Goal: Contribute content: Add original content to the website for others to see

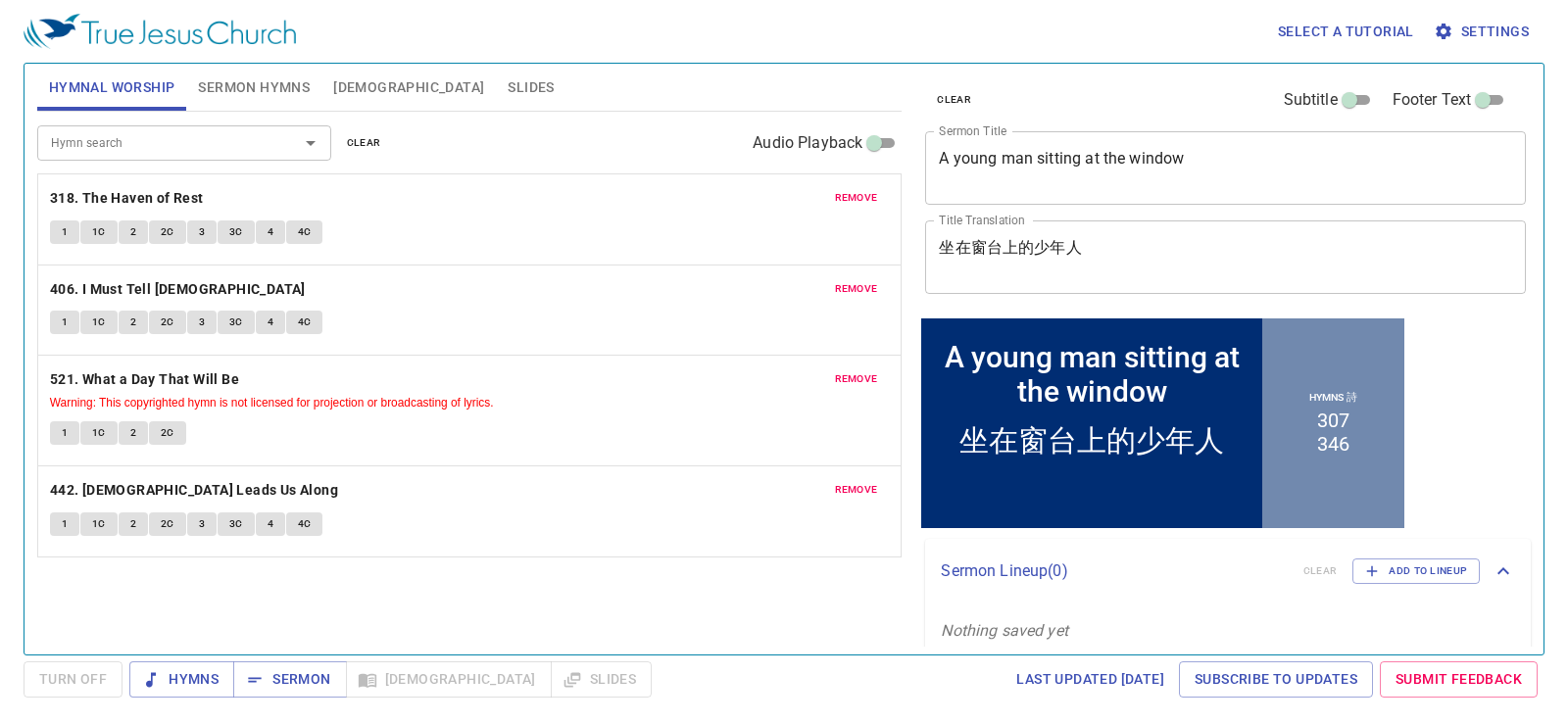
click at [344, 137] on button "clear" at bounding box center [364, 143] width 57 height 24
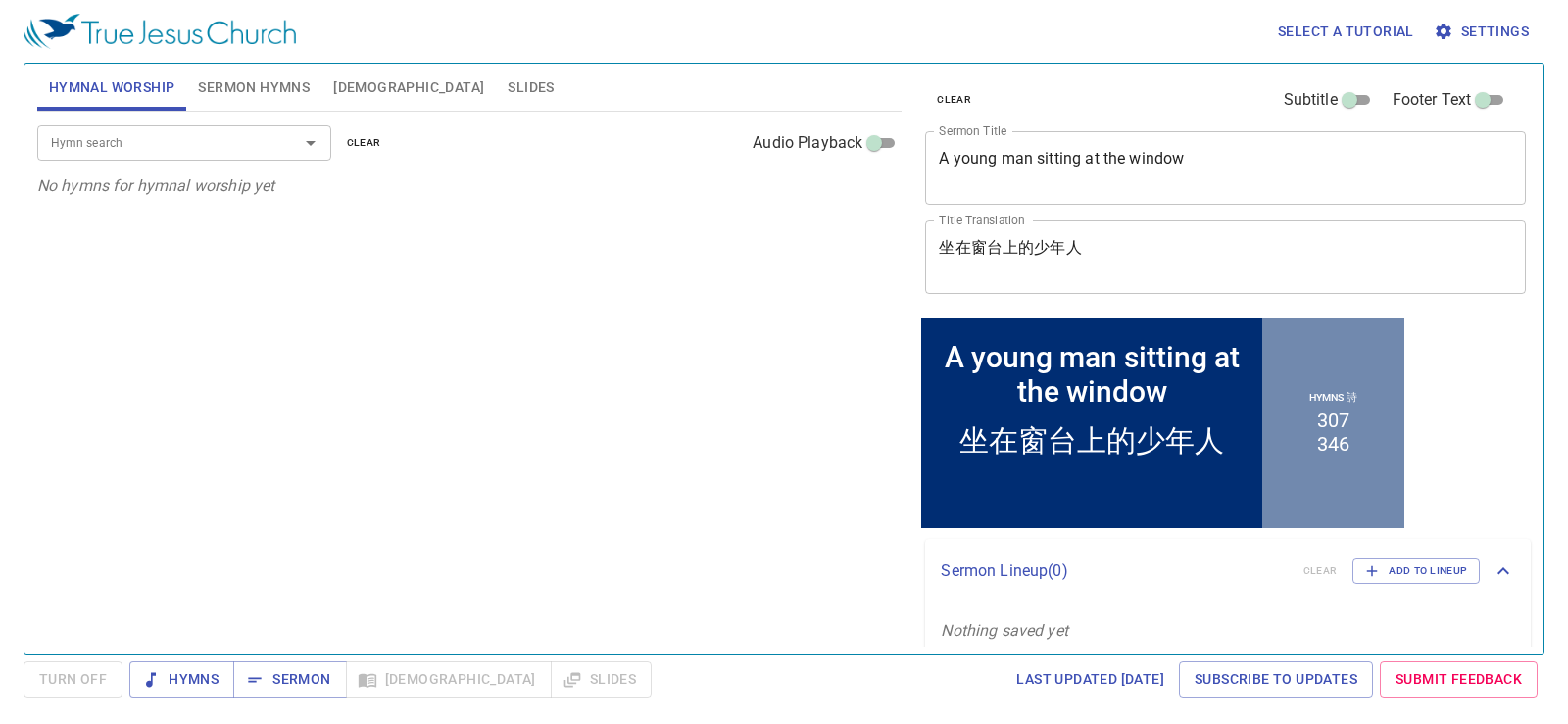
click at [286, 76] on span "Sermon Hymns" at bounding box center [253, 87] width 112 height 25
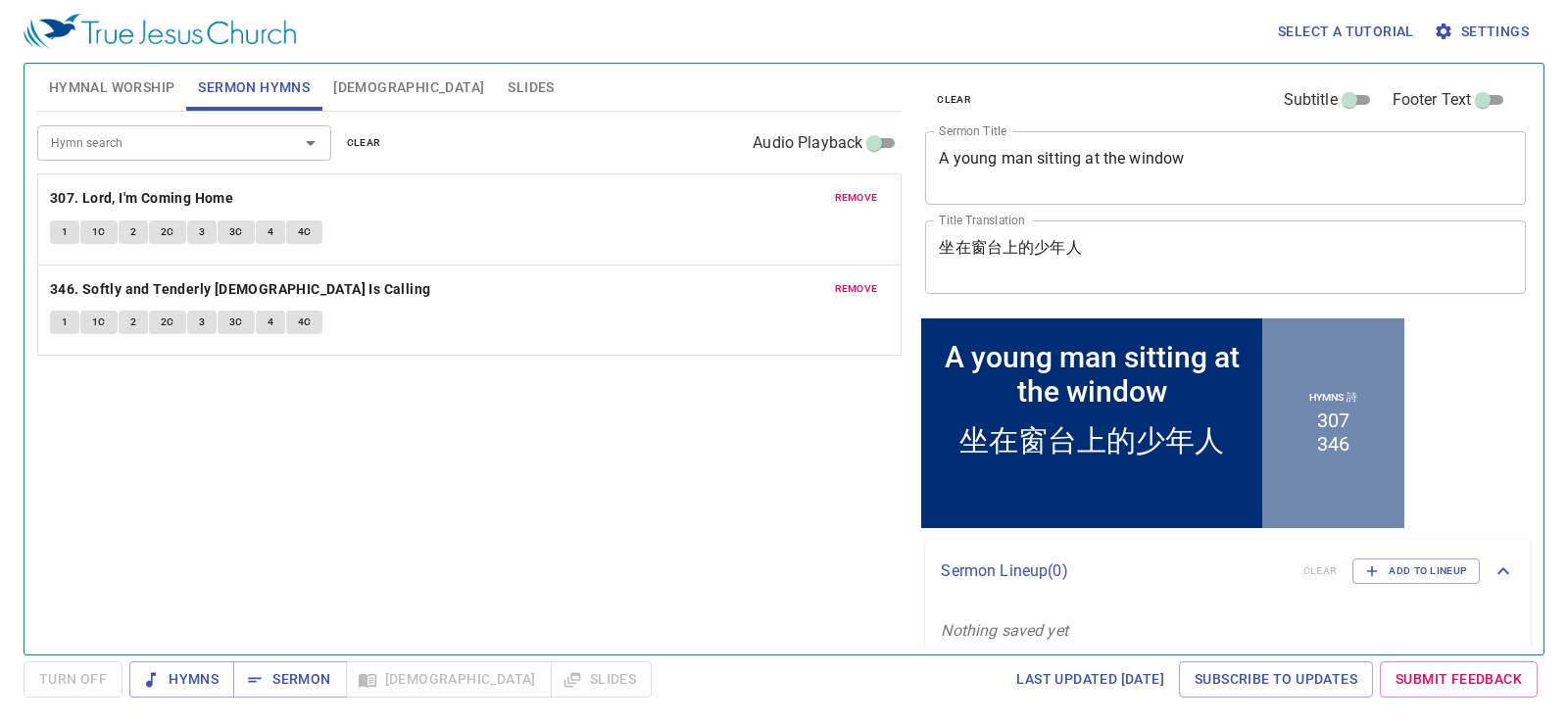
click at [359, 138] on span "clear" at bounding box center [364, 143] width 35 height 18
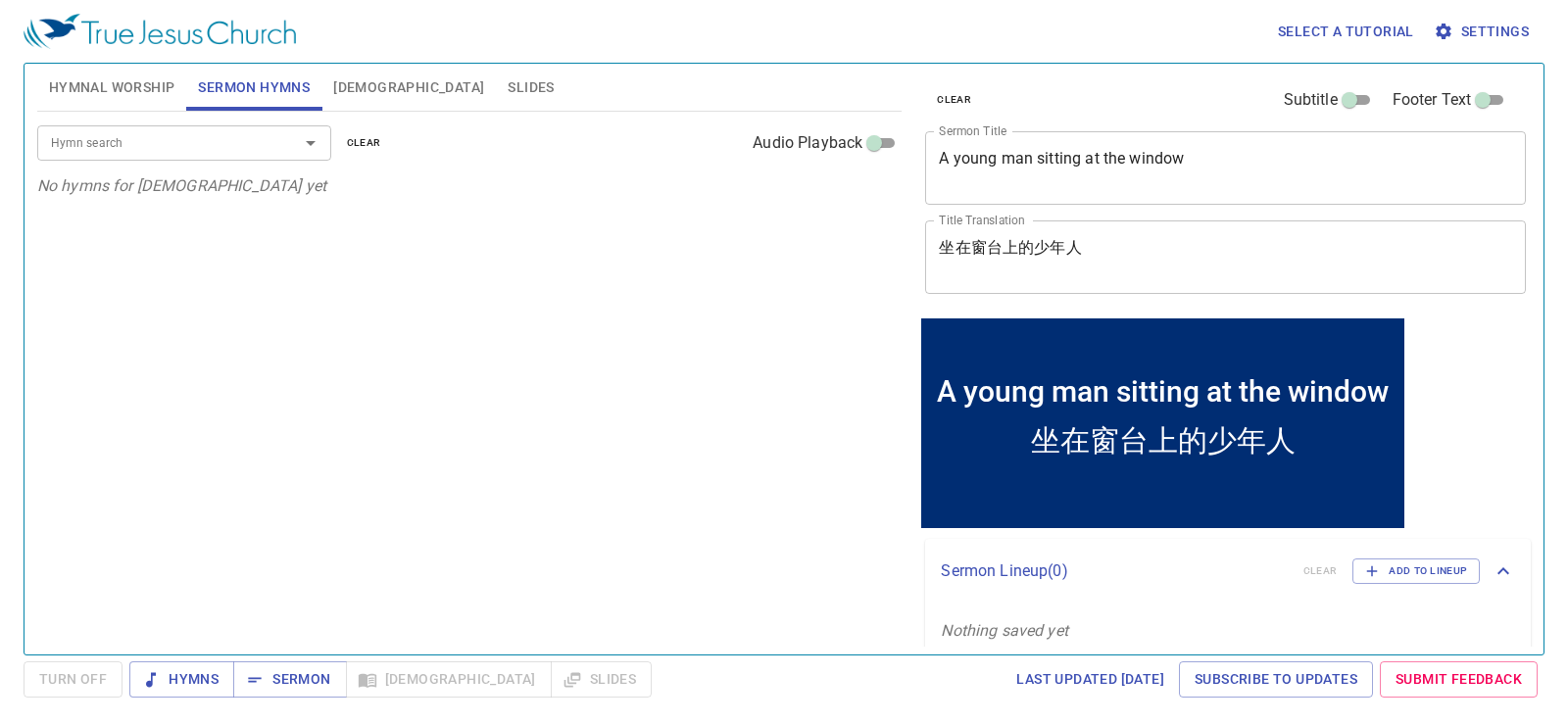
click at [91, 95] on span "Hymnal Worship" at bounding box center [113, 87] width 127 height 25
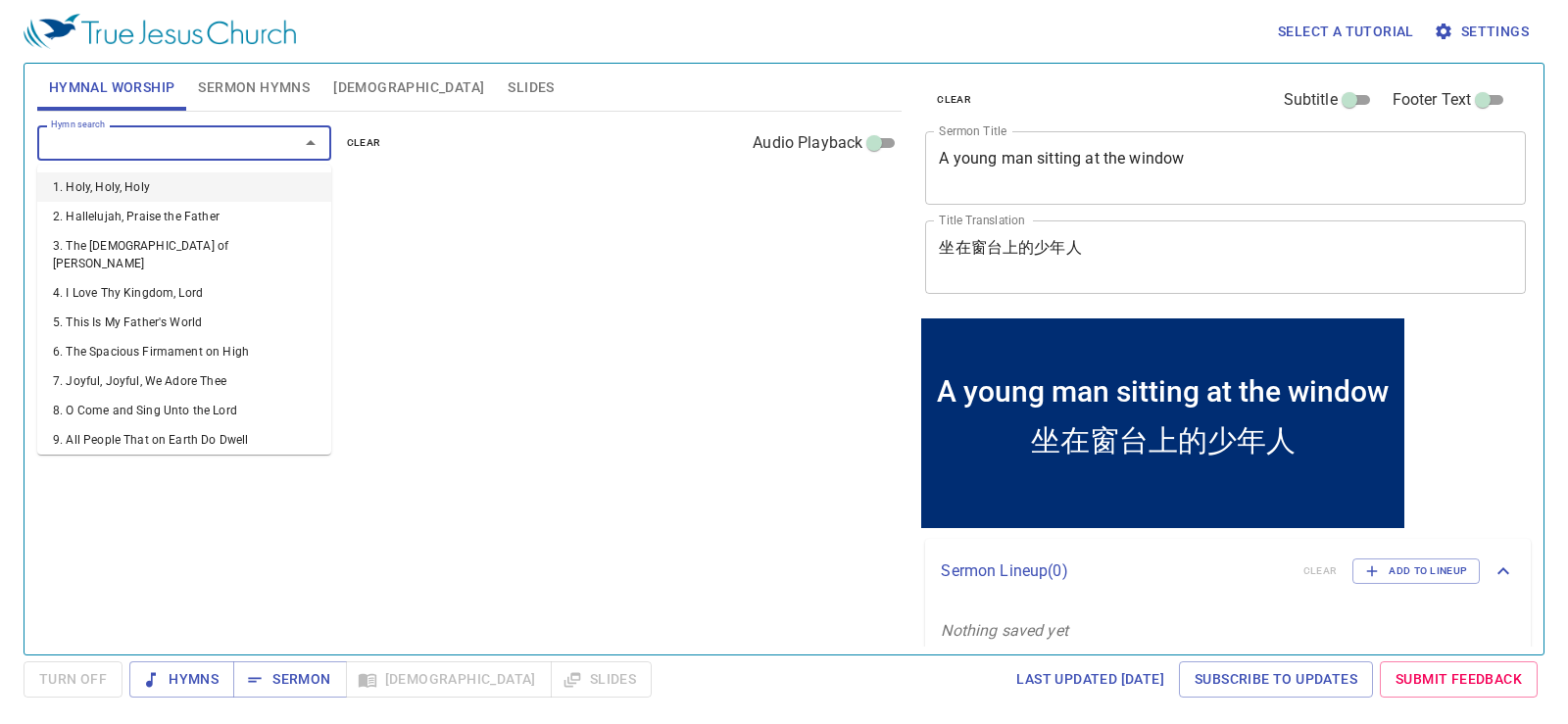
click at [255, 139] on input "Hymn search" at bounding box center [155, 142] width 225 height 23
type input "13"
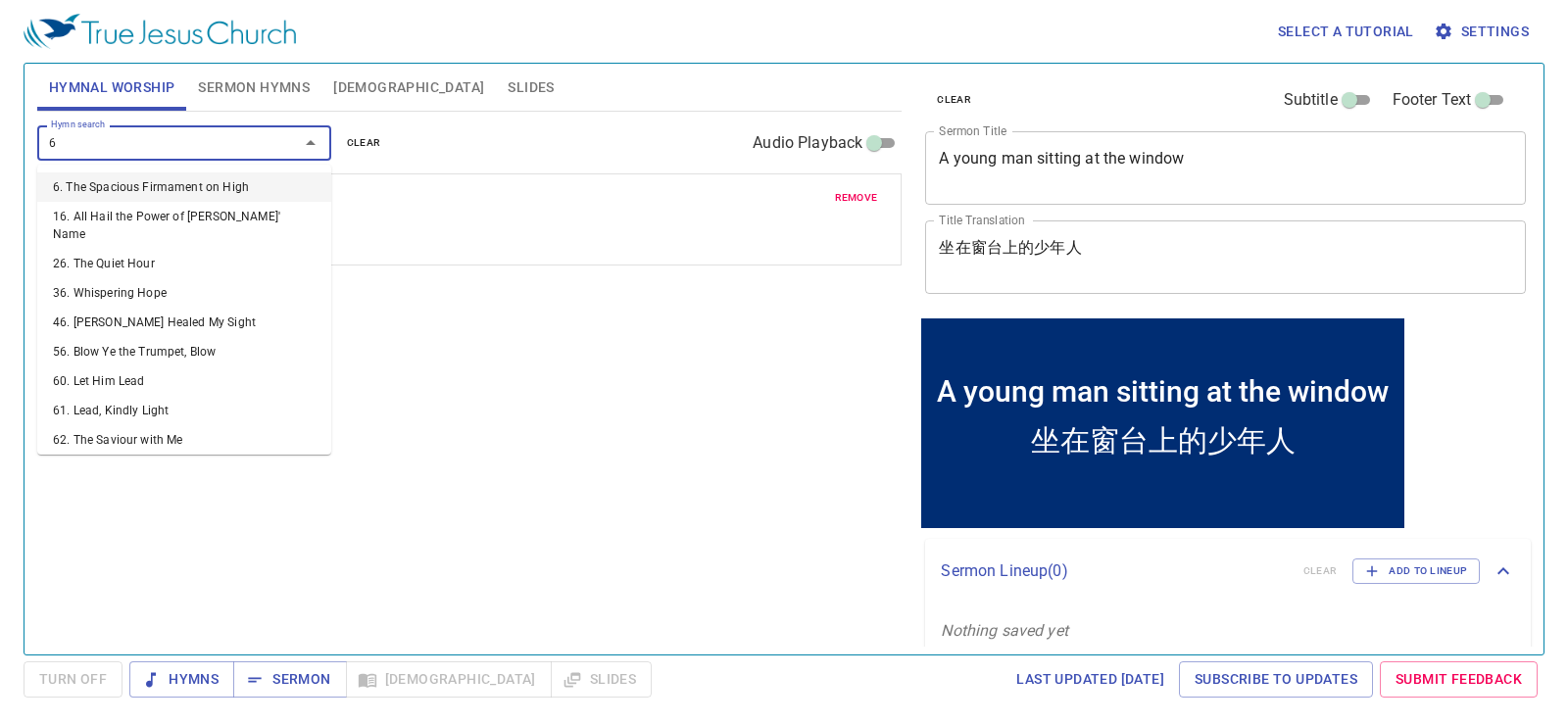
type input "67"
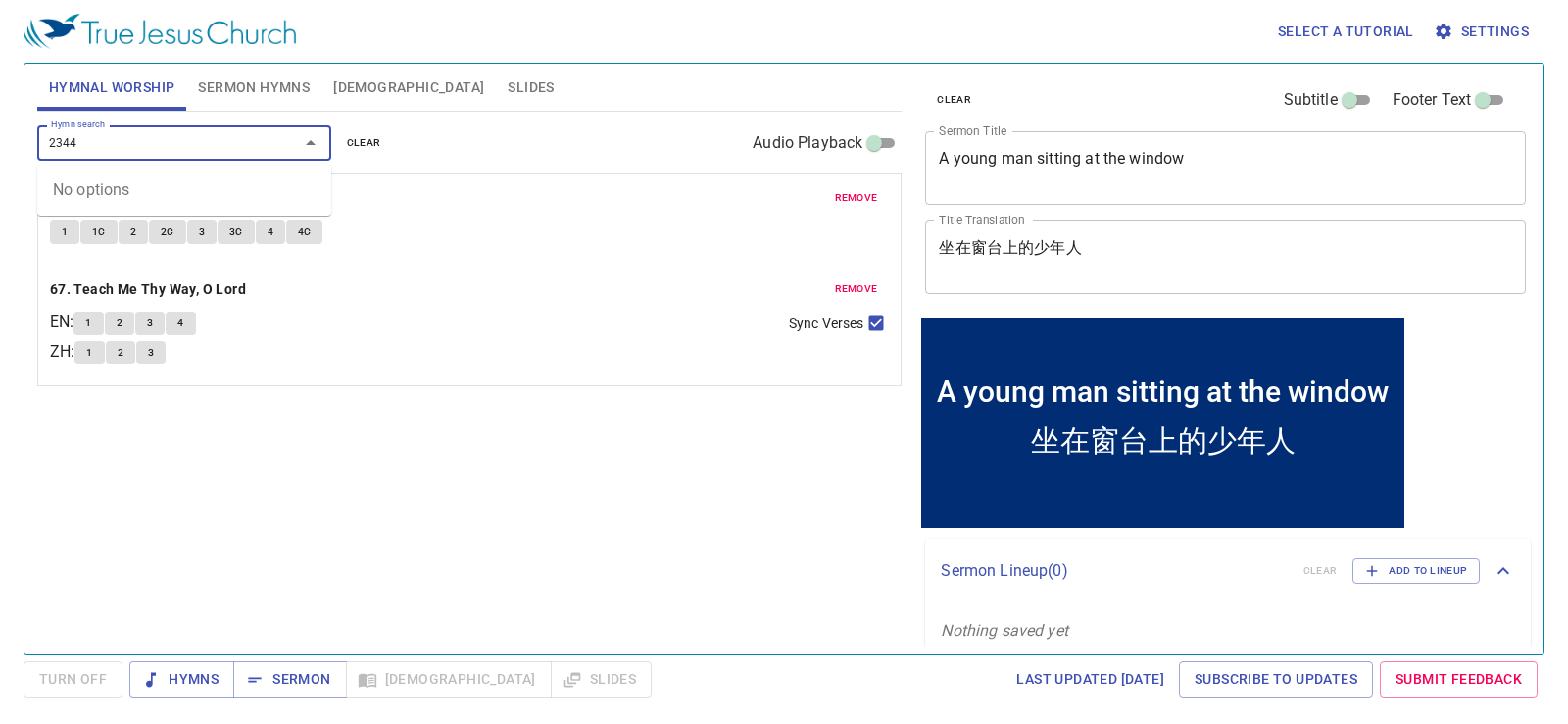
type input "234"
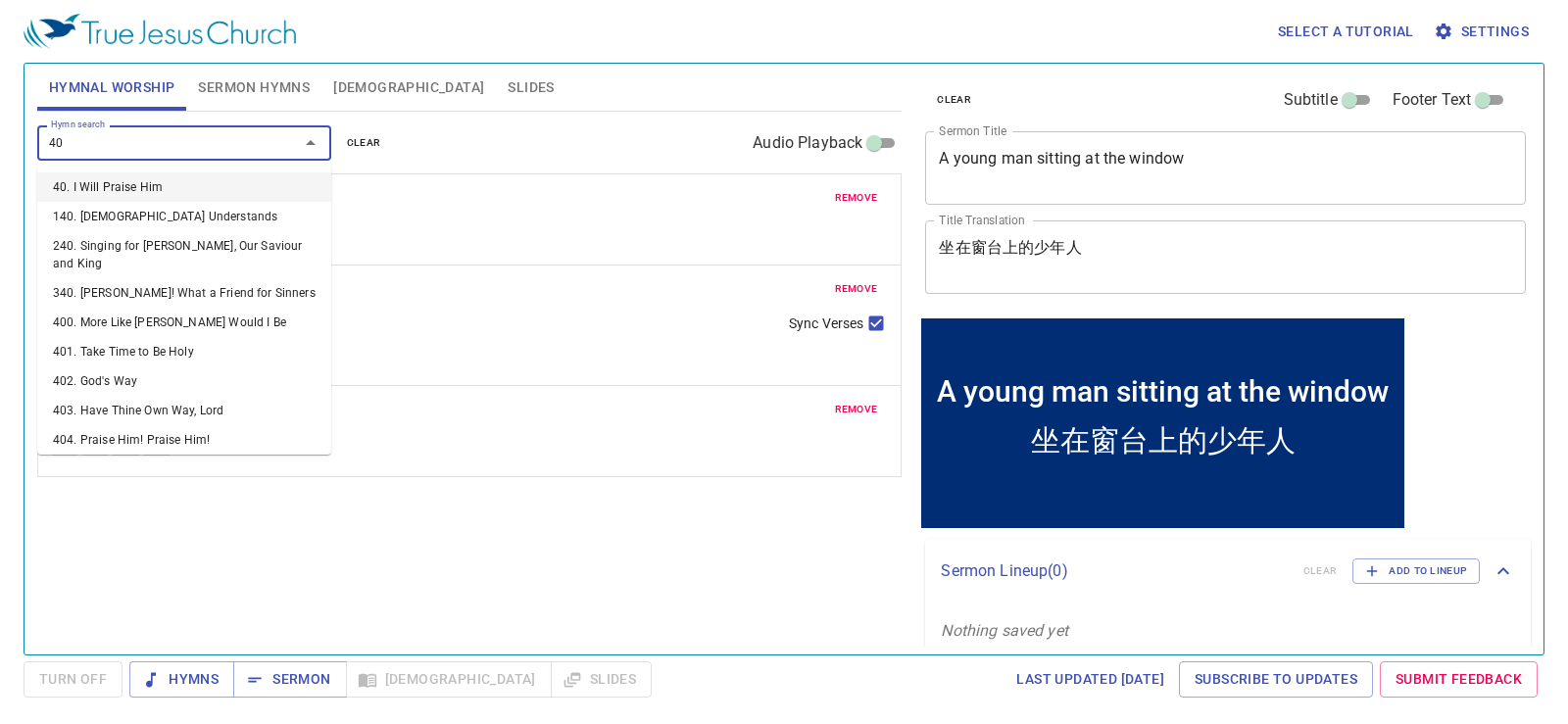
type input "405"
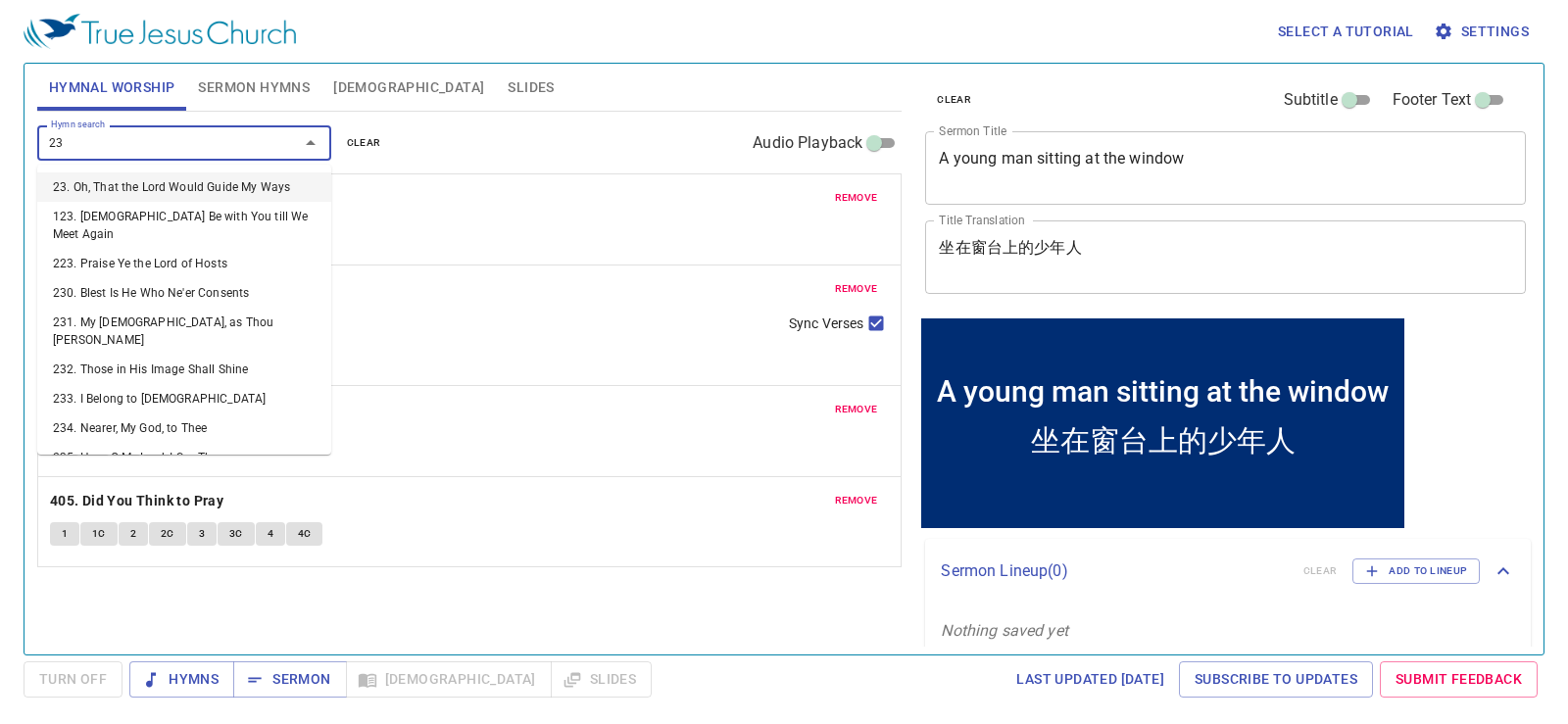
type input "239"
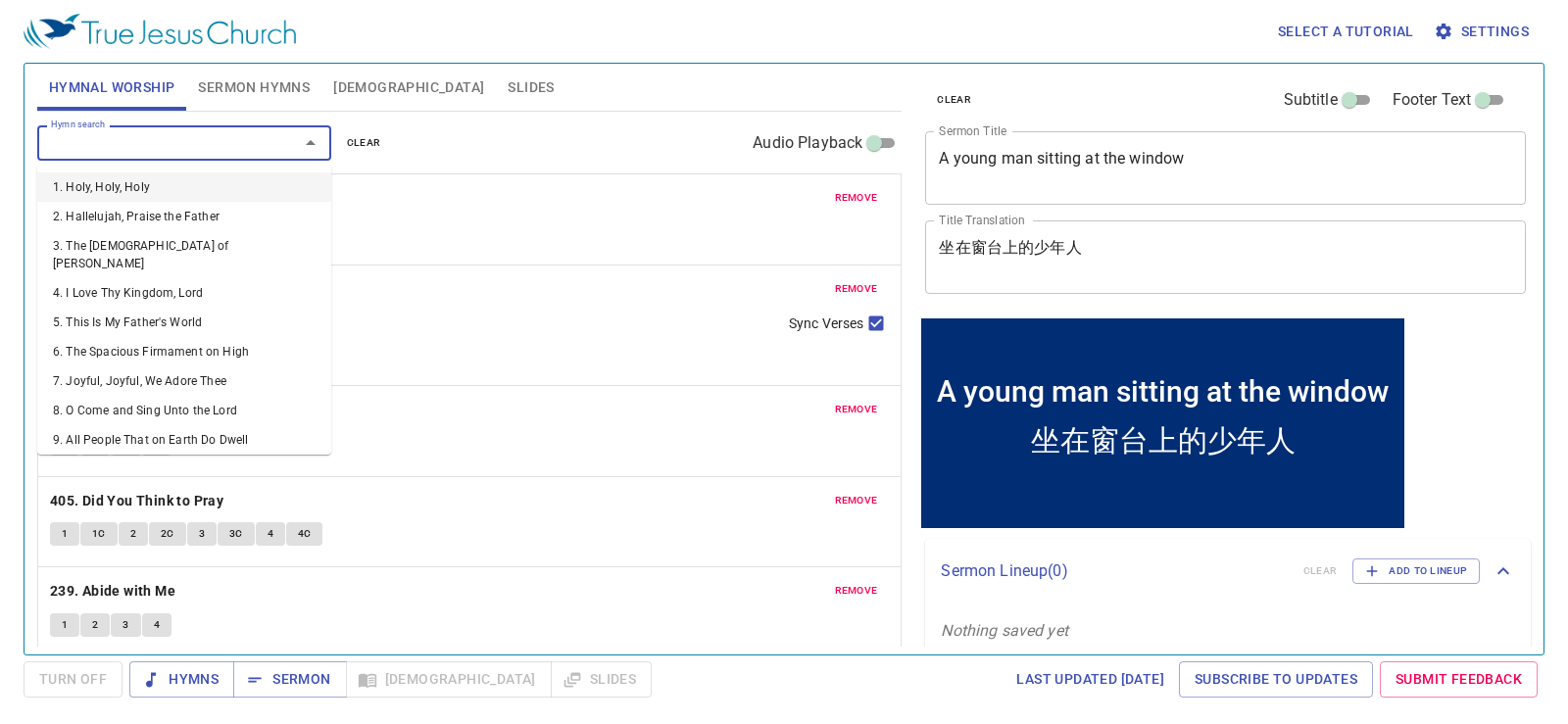
drag, startPoint x: 255, startPoint y: 139, endPoint x: 666, endPoint y: 53, distance: 419.9
click at [666, 53] on div "Select a tutorial Settings" at bounding box center [781, 31] width 1514 height 62
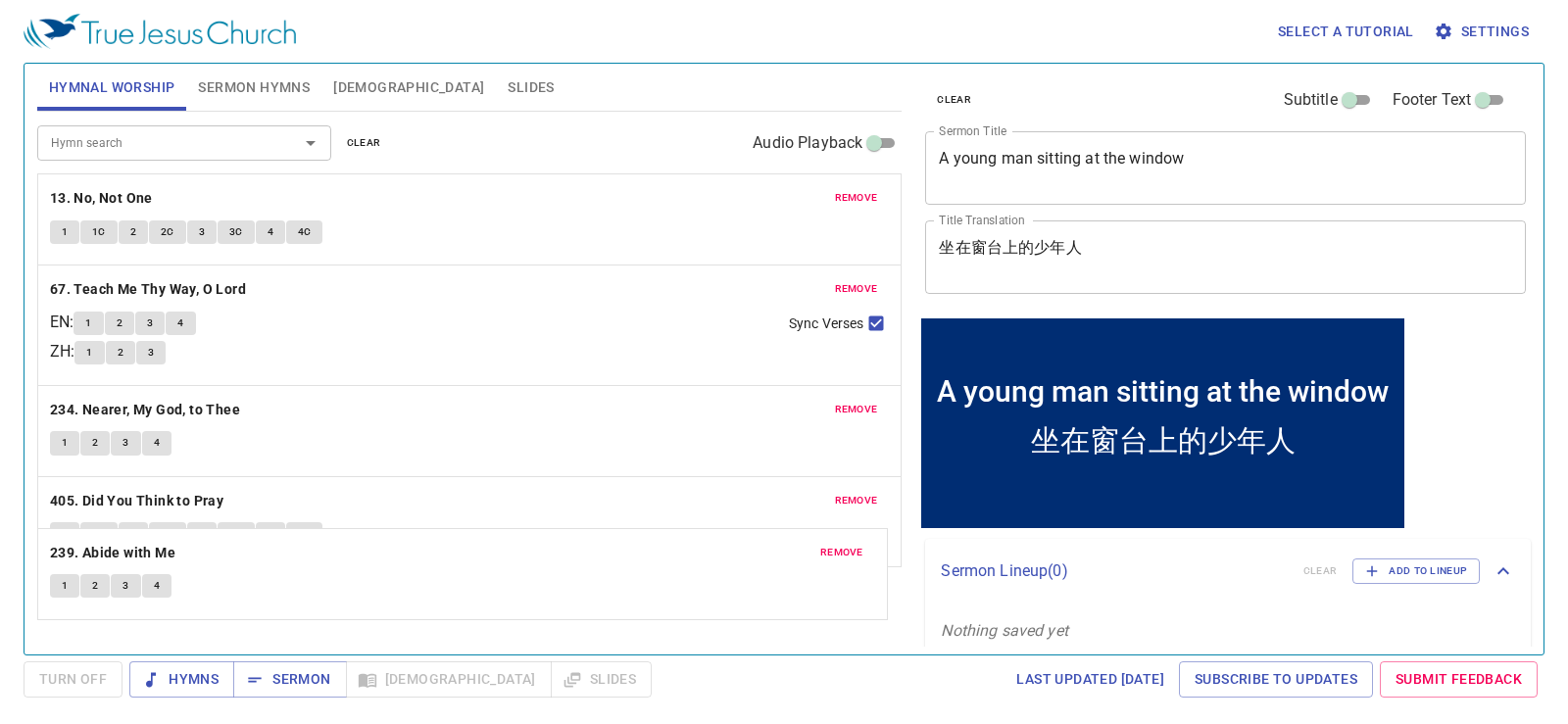
scroll to position [2, 0]
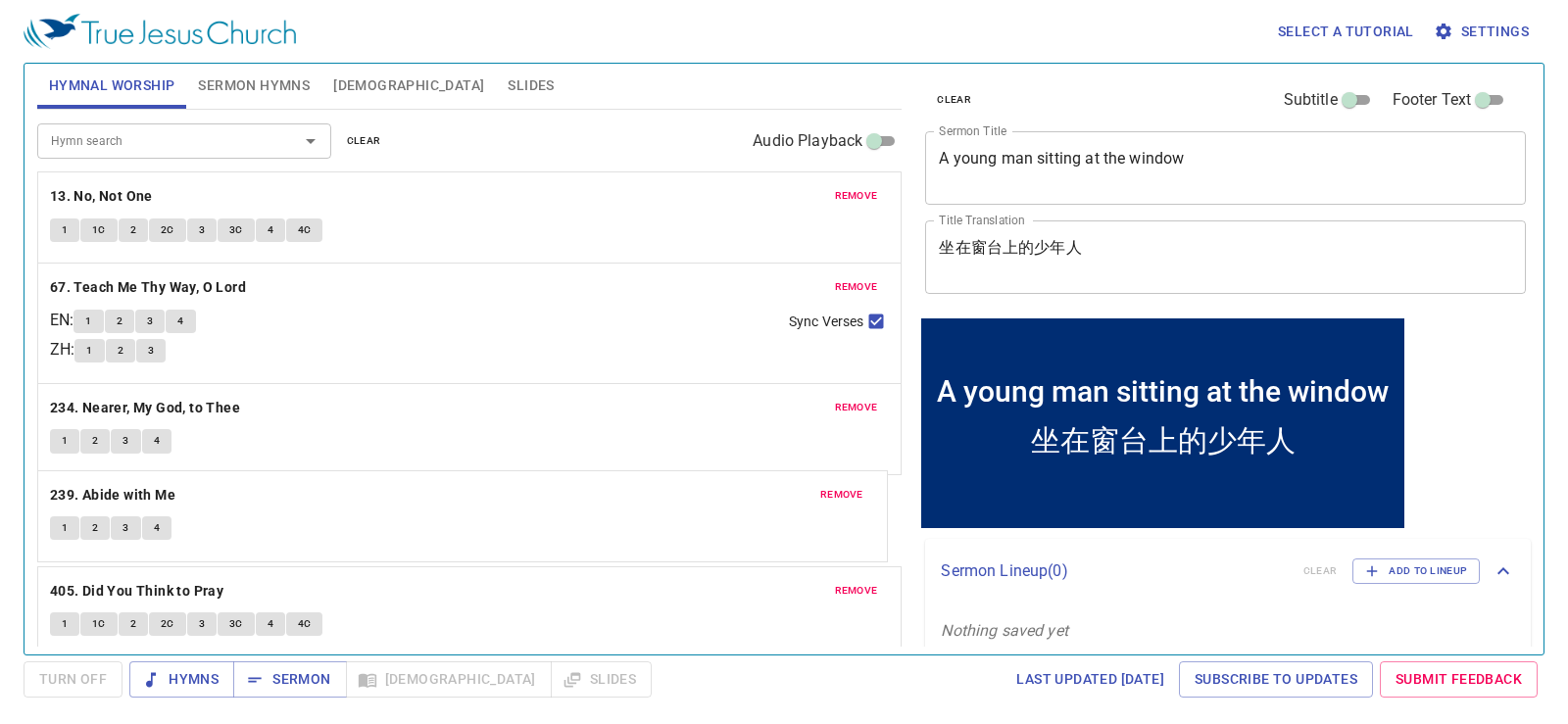
drag, startPoint x: 136, startPoint y: 590, endPoint x: 157, endPoint y: 486, distance: 106.1
click at [157, 486] on div "remove 13. No, Not One 1 1C 2 2C 3 3C 4 4C remove 67. Teach Me Thy Way, O Lord …" at bounding box center [470, 413] width 866 height 485
click at [859, 394] on div "remove 234. Nearer, My God, to Thee 1 2 3 4" at bounding box center [470, 428] width 864 height 90
click at [848, 403] on span "remove" at bounding box center [857, 407] width 44 height 18
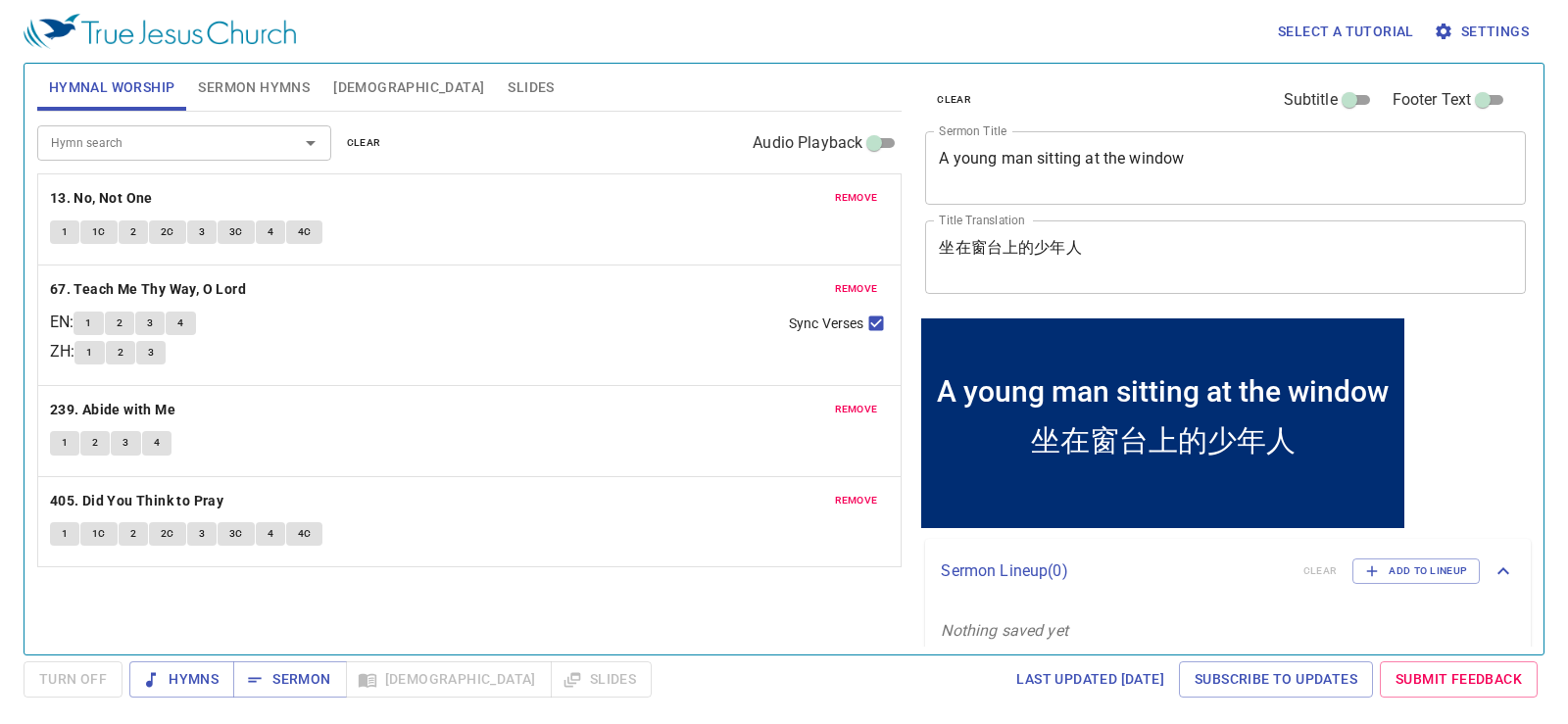
scroll to position [0, 0]
click at [252, 83] on span "Sermon Hymns" at bounding box center [253, 87] width 112 height 25
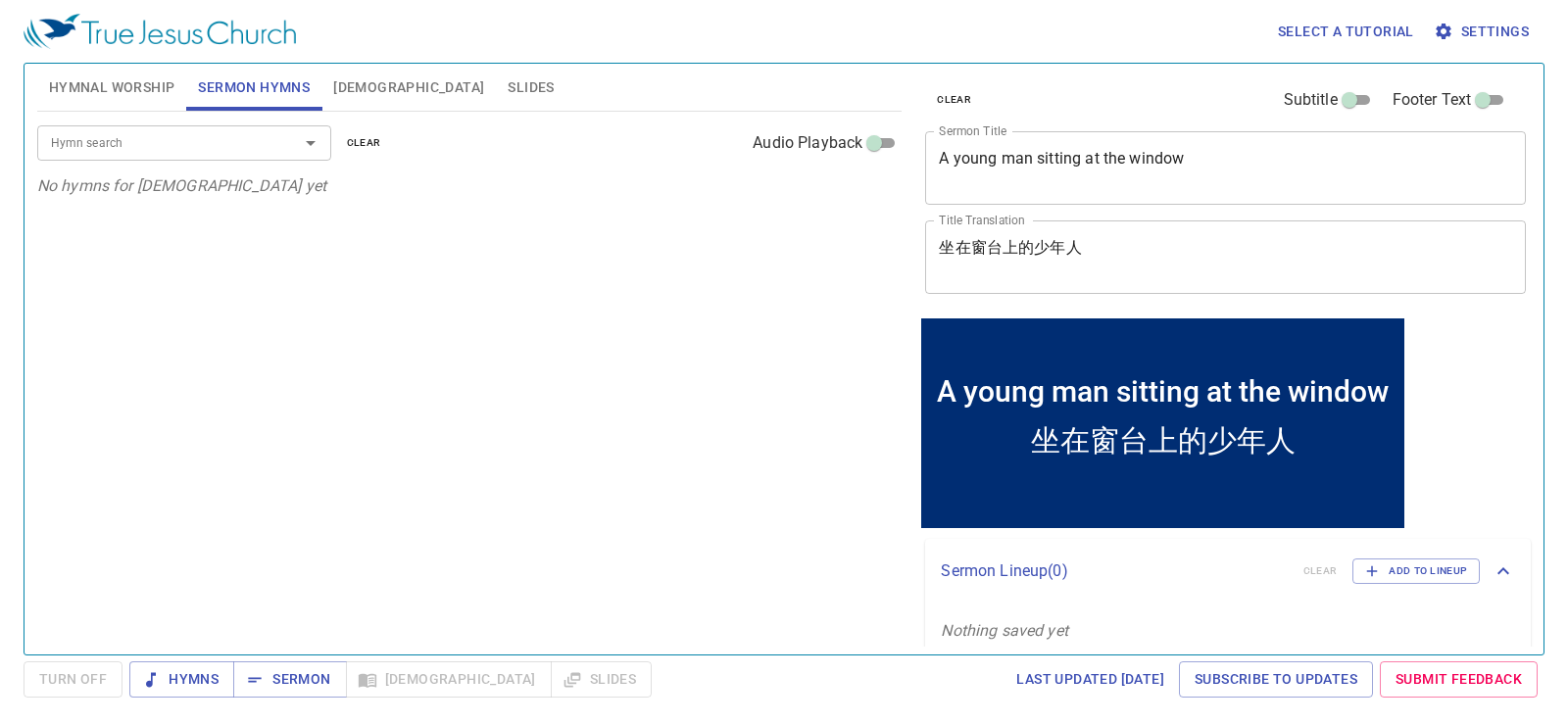
click at [948, 91] on span "clear" at bounding box center [954, 100] width 35 height 18
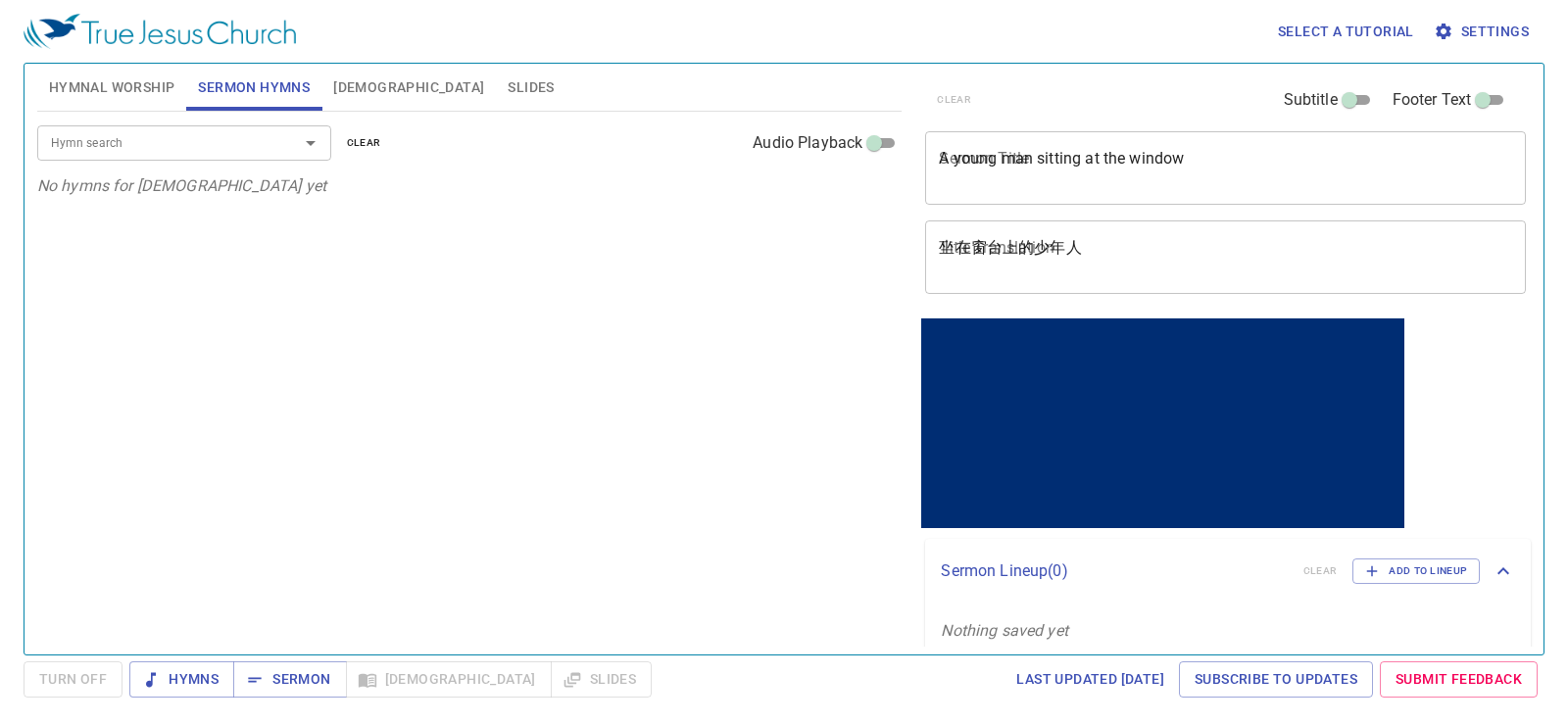
click at [994, 191] on div "A young man sitting at the window x Sermon Title" at bounding box center [1225, 168] width 600 height 73
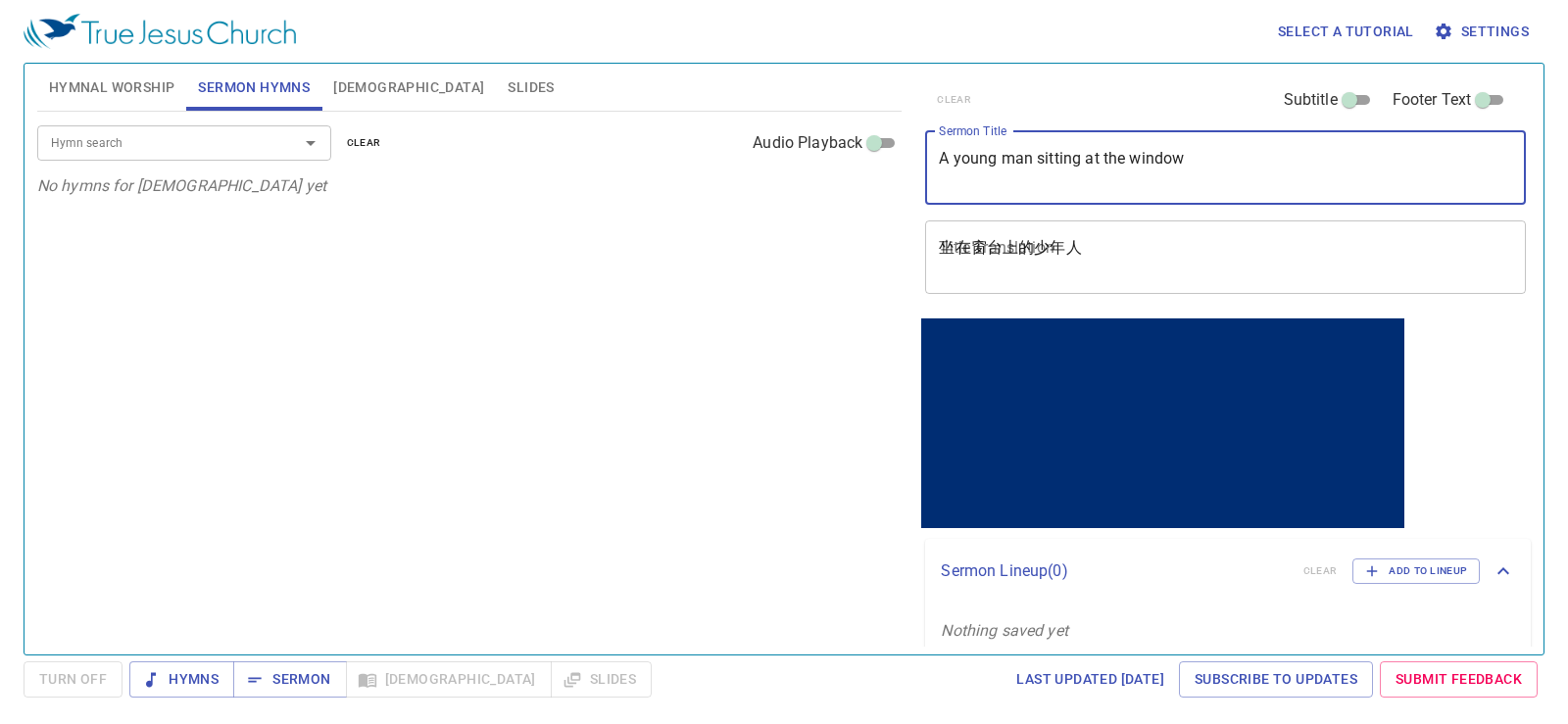
paste textarea "一日三次"
type textarea "一日三次"
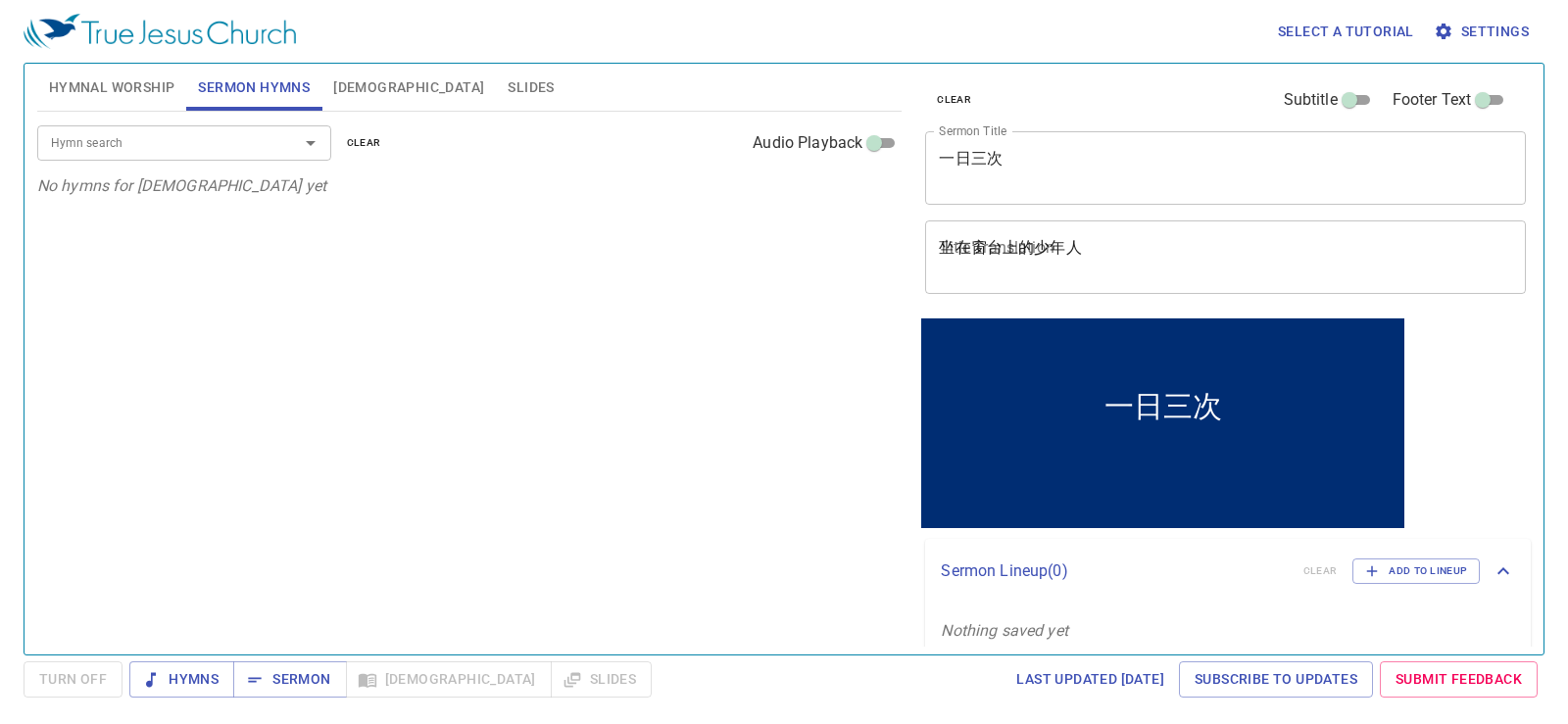
click at [1097, 231] on div "坐在窗台上的少年人 x Title Translation" at bounding box center [1225, 257] width 600 height 73
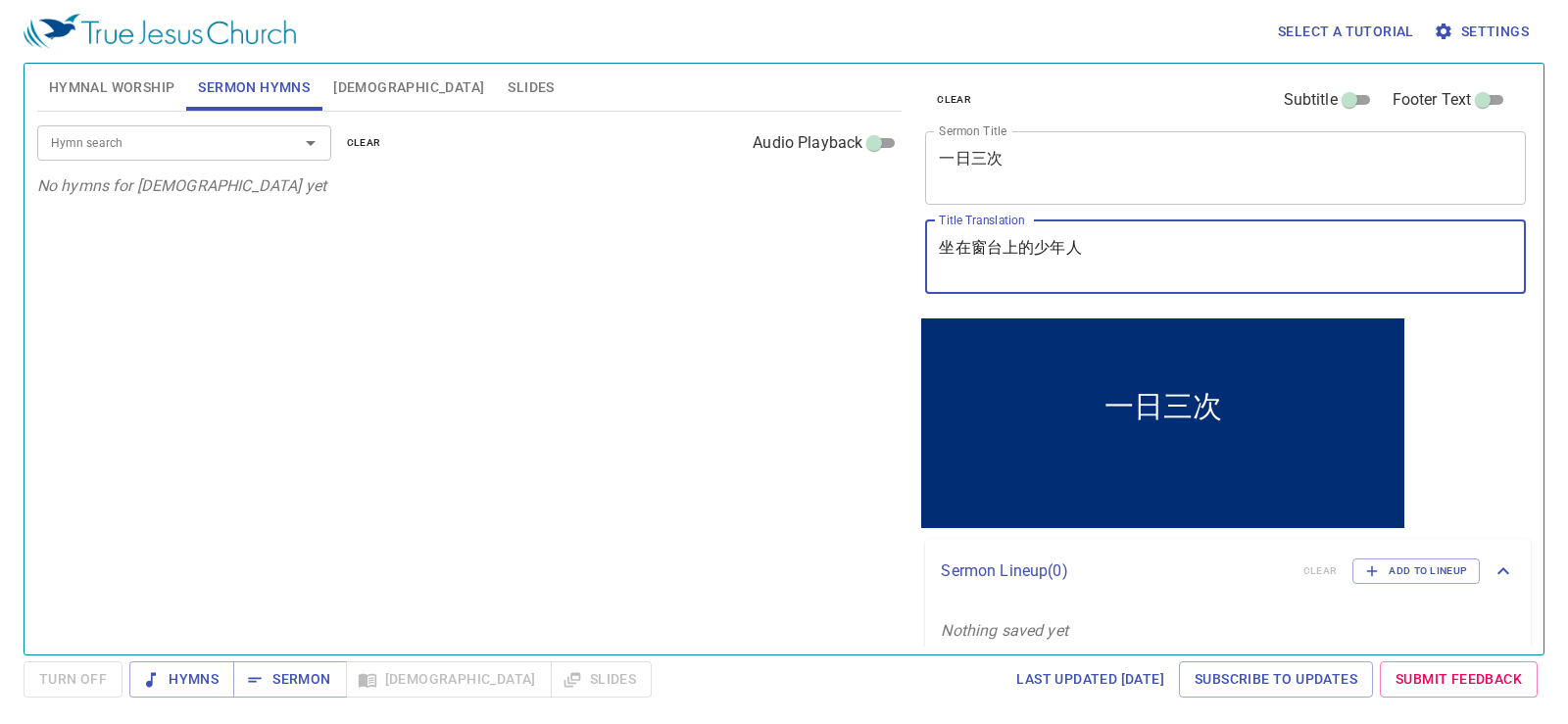
paste textarea "Three Times A Day"
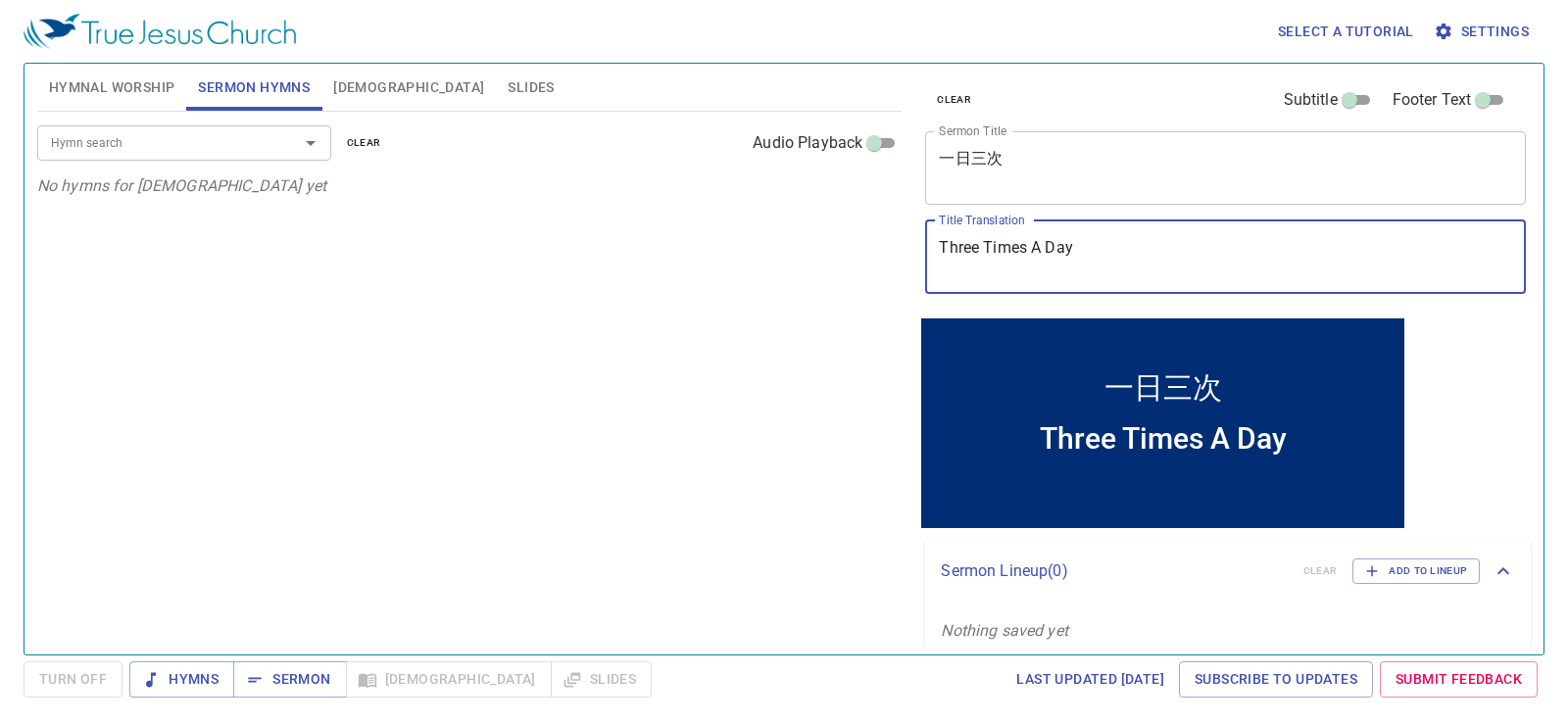
type textarea "Three Times A Day"
click at [257, 148] on input "Hymn search" at bounding box center [155, 142] width 225 height 23
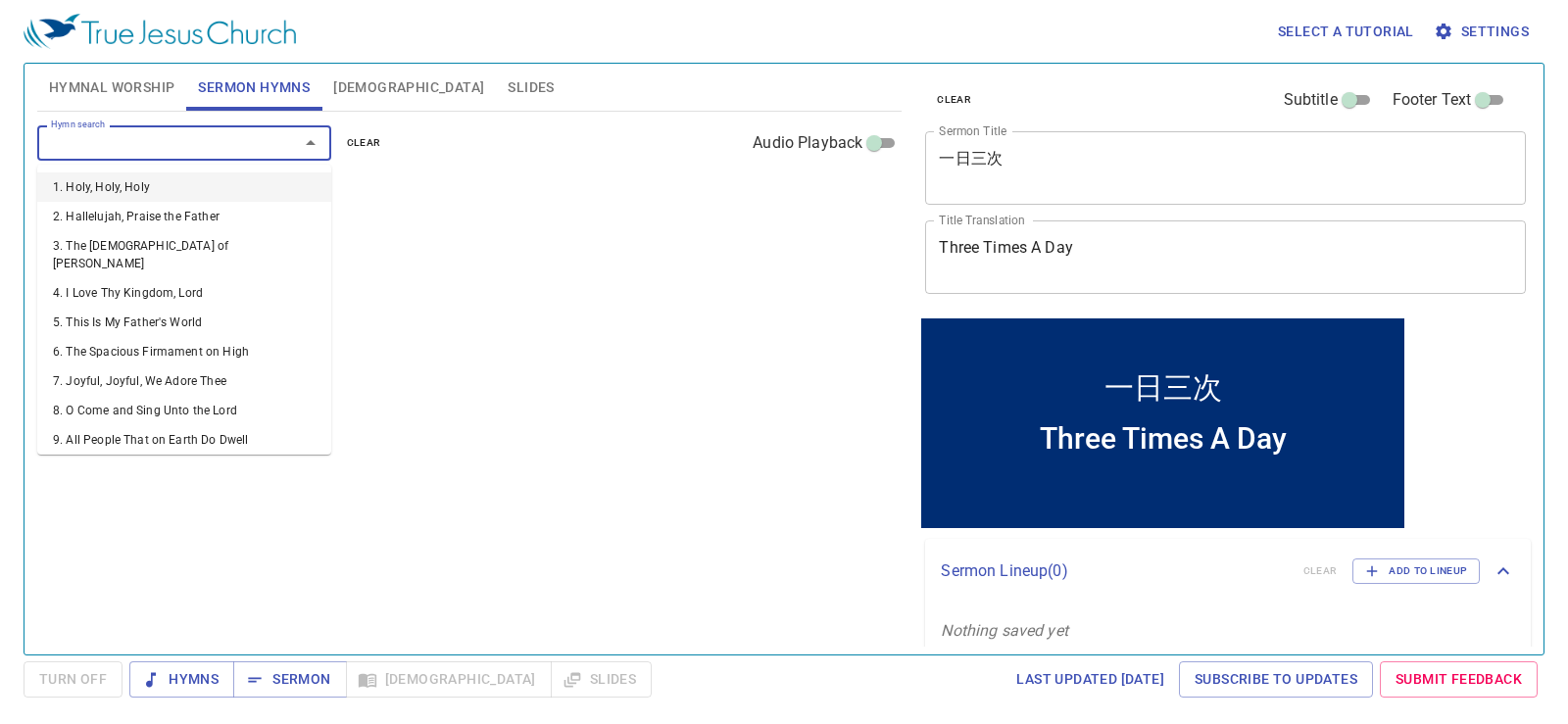
type input "3"
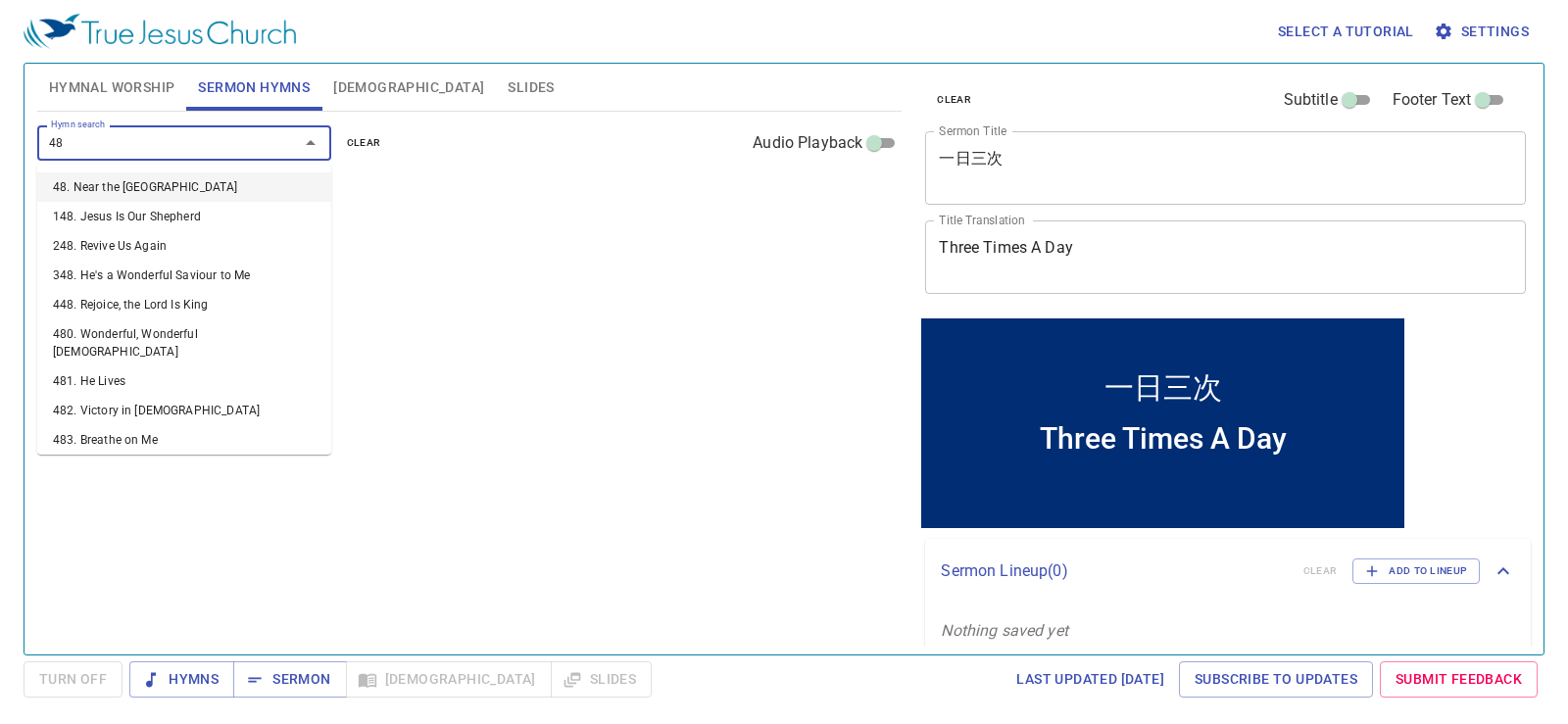
type input "483"
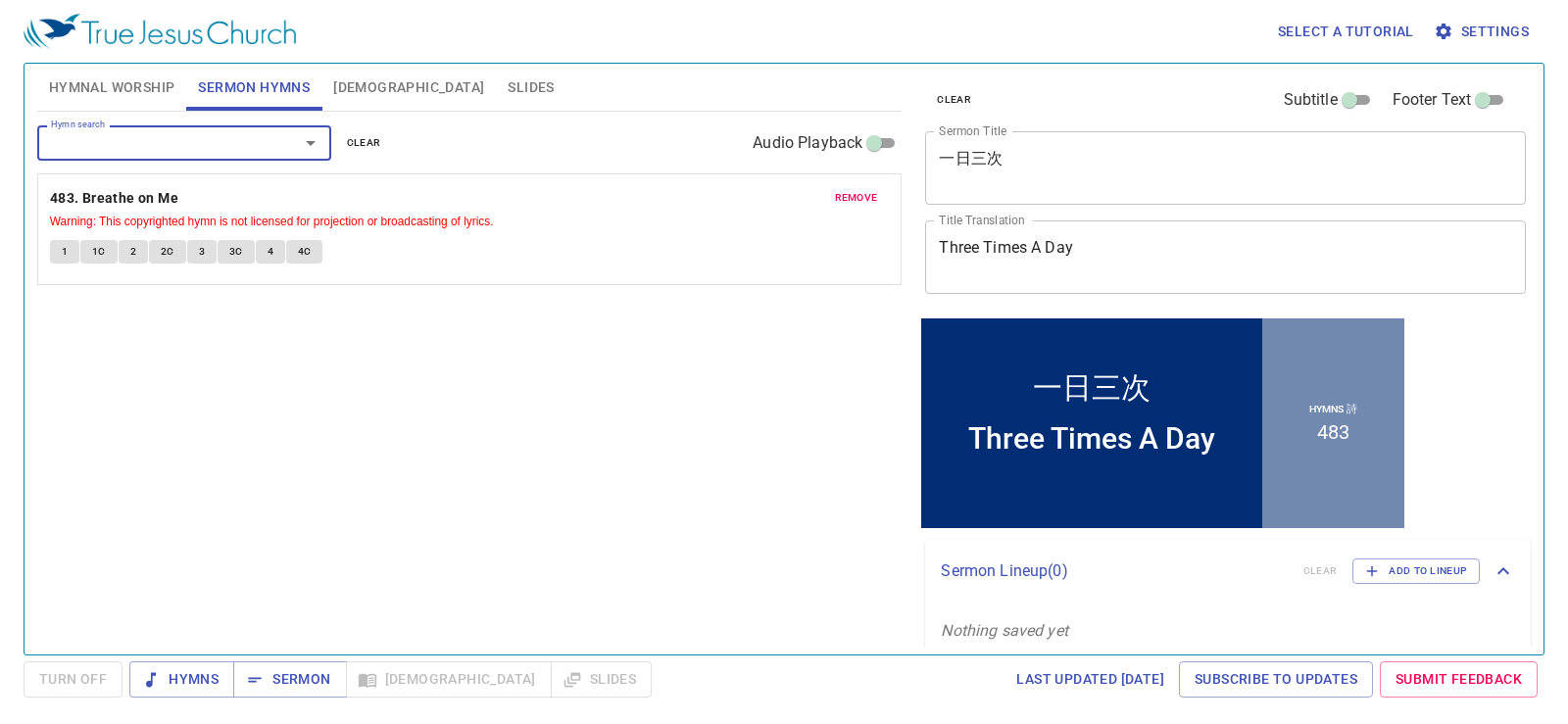
click at [265, 136] on input "Hymn search" at bounding box center [155, 142] width 225 height 23
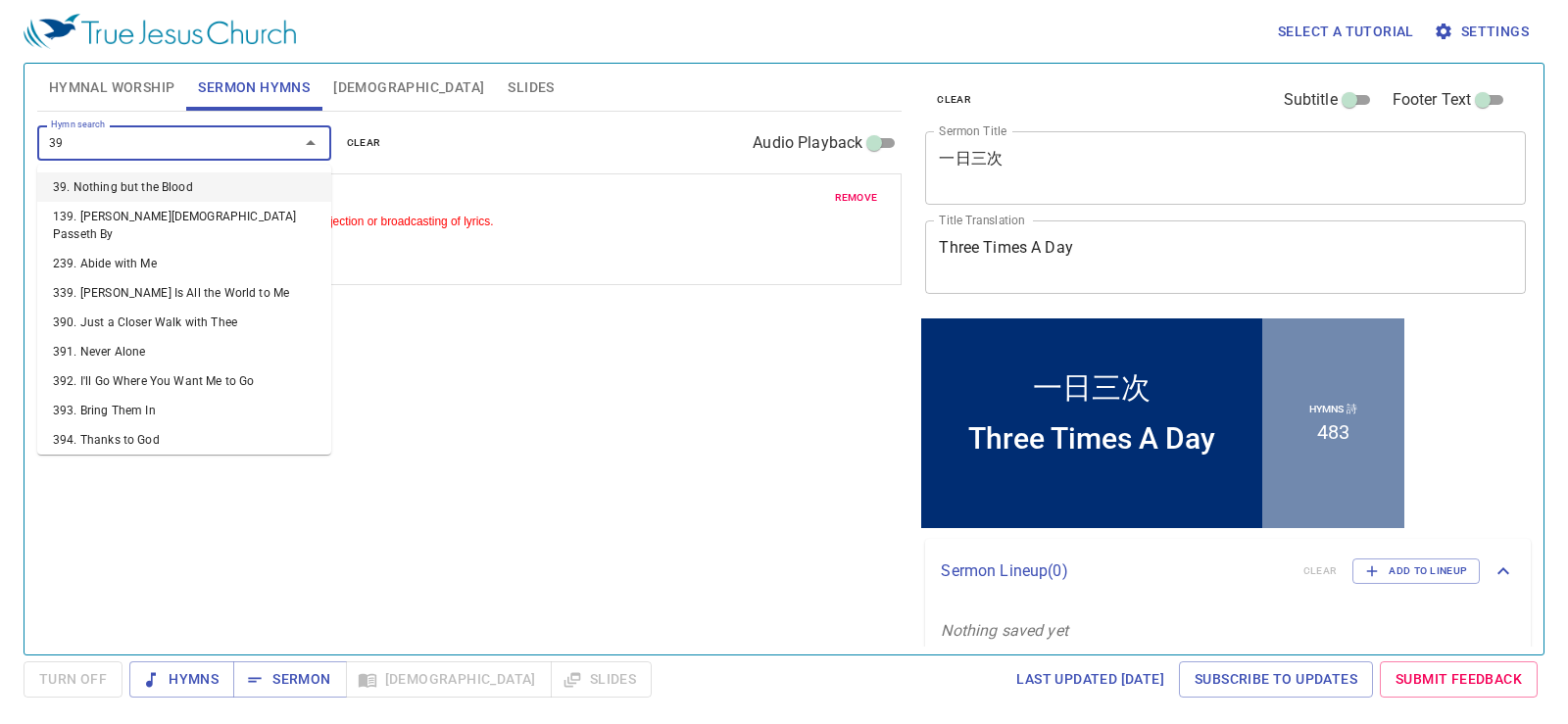
type input "394"
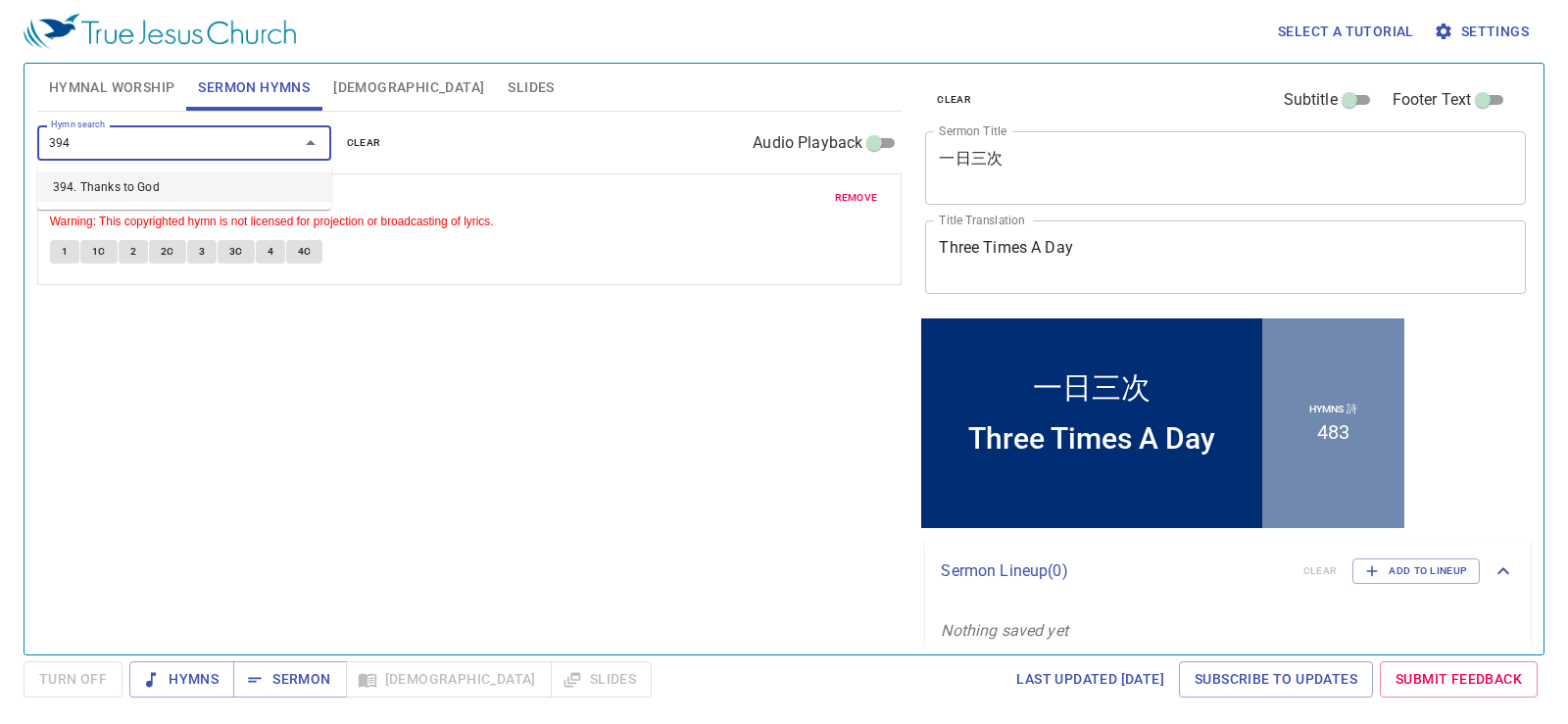
click at [249, 180] on li "394. Thanks to God" at bounding box center [184, 187] width 294 height 30
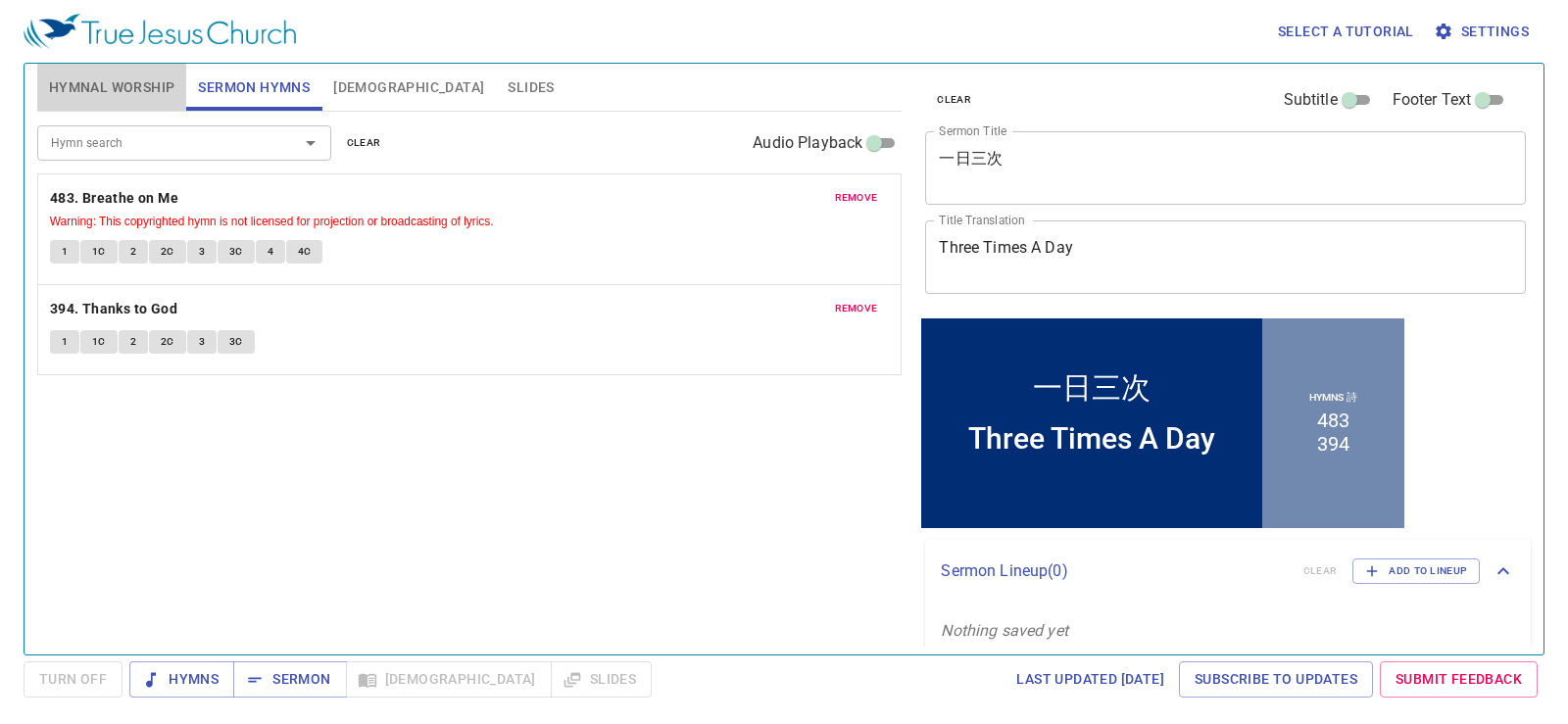
click at [121, 84] on span "Hymnal Worship" at bounding box center [113, 87] width 127 height 25
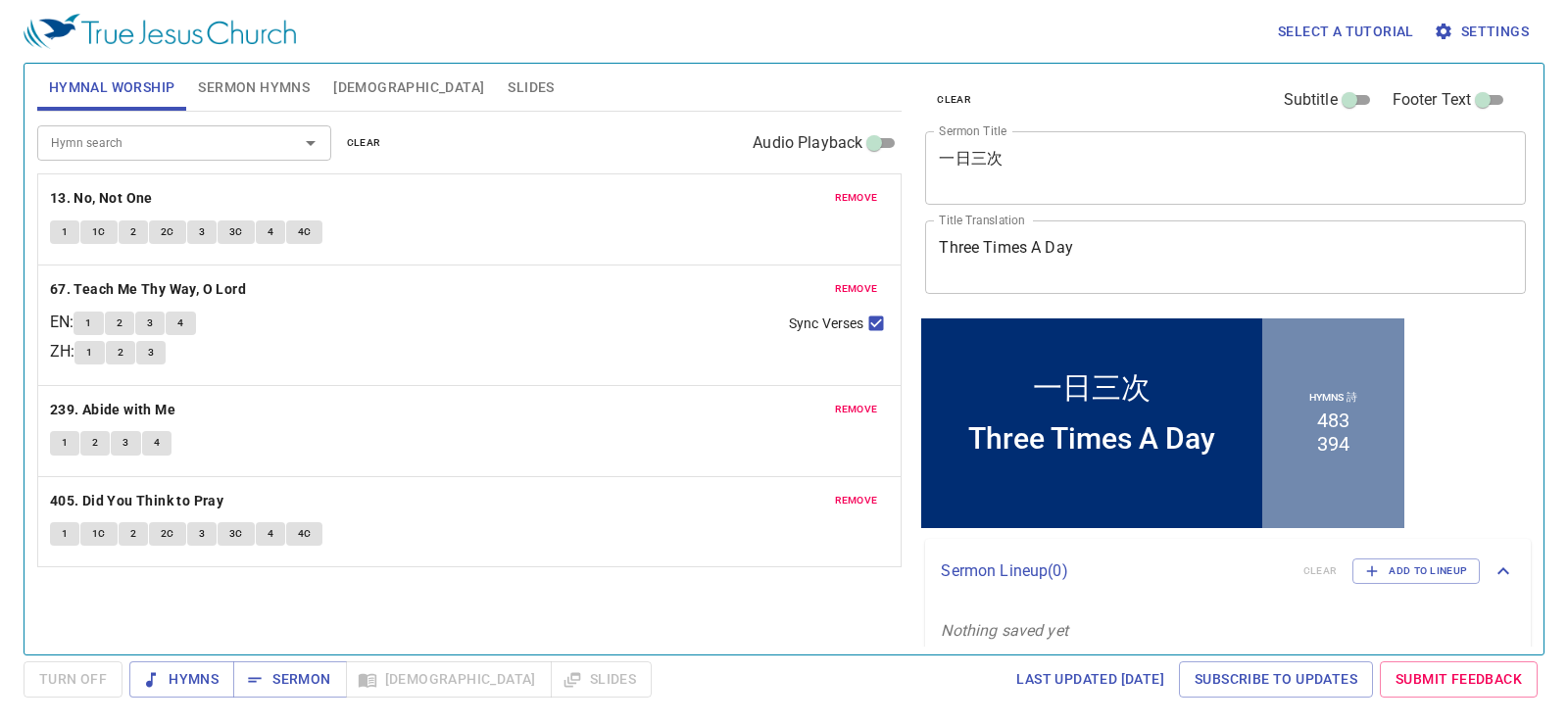
click at [234, 79] on span "Sermon Hymns" at bounding box center [253, 87] width 112 height 25
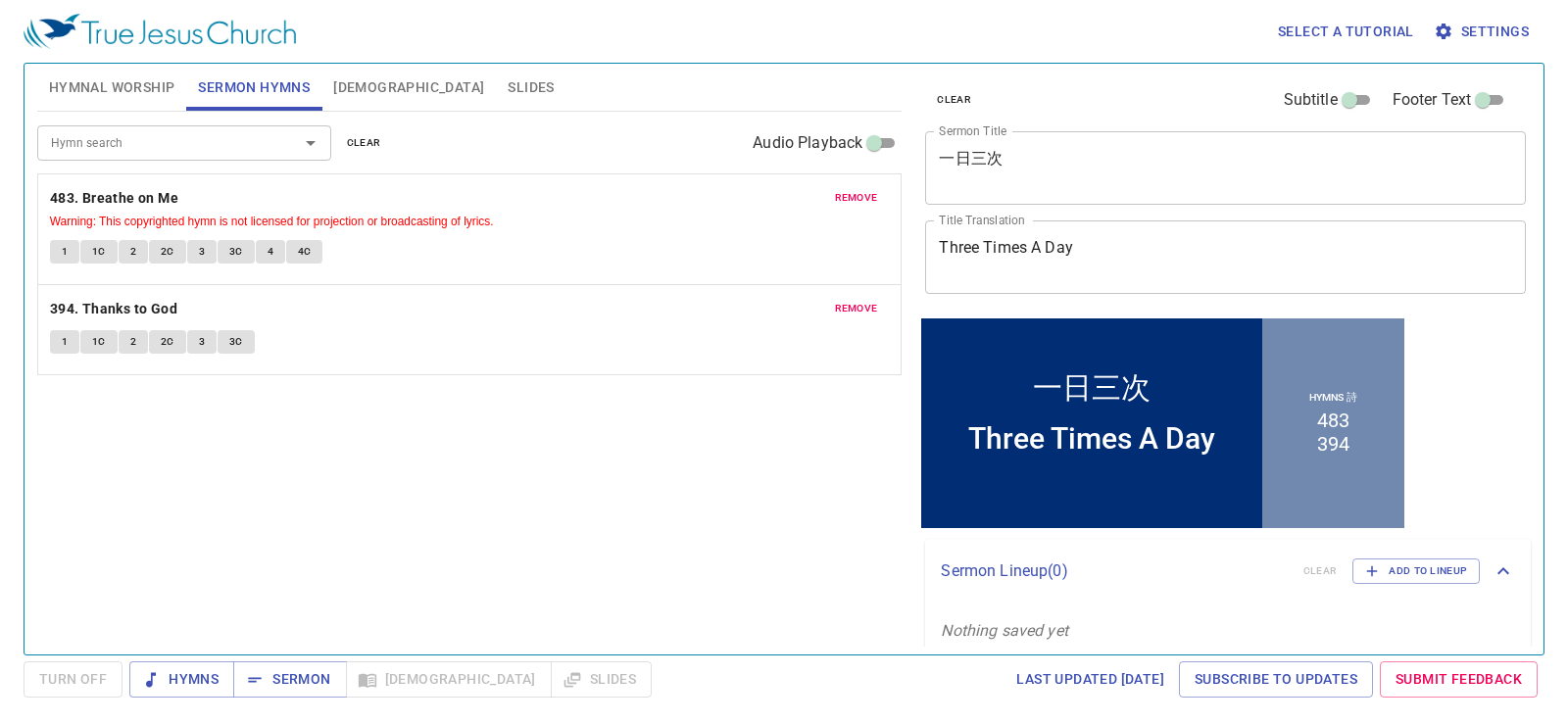
click at [727, 597] on div "Hymn search Hymn search clear Audio Playback remove 483. Breathe on Me Warning:…" at bounding box center [470, 375] width 866 height 526
click at [507, 77] on span "Slides" at bounding box center [530, 87] width 46 height 25
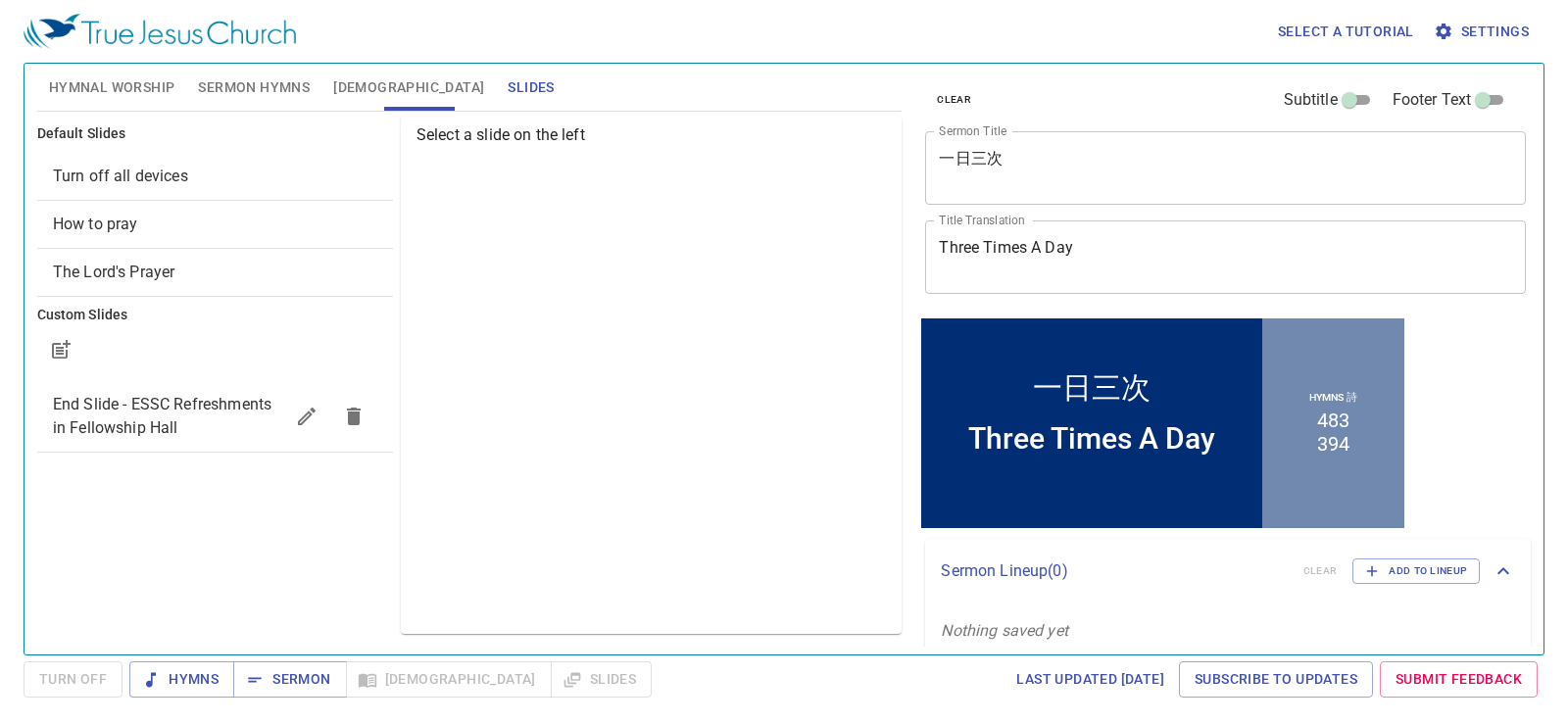
click at [160, 179] on span "Turn off all devices" at bounding box center [120, 175] width 136 height 19
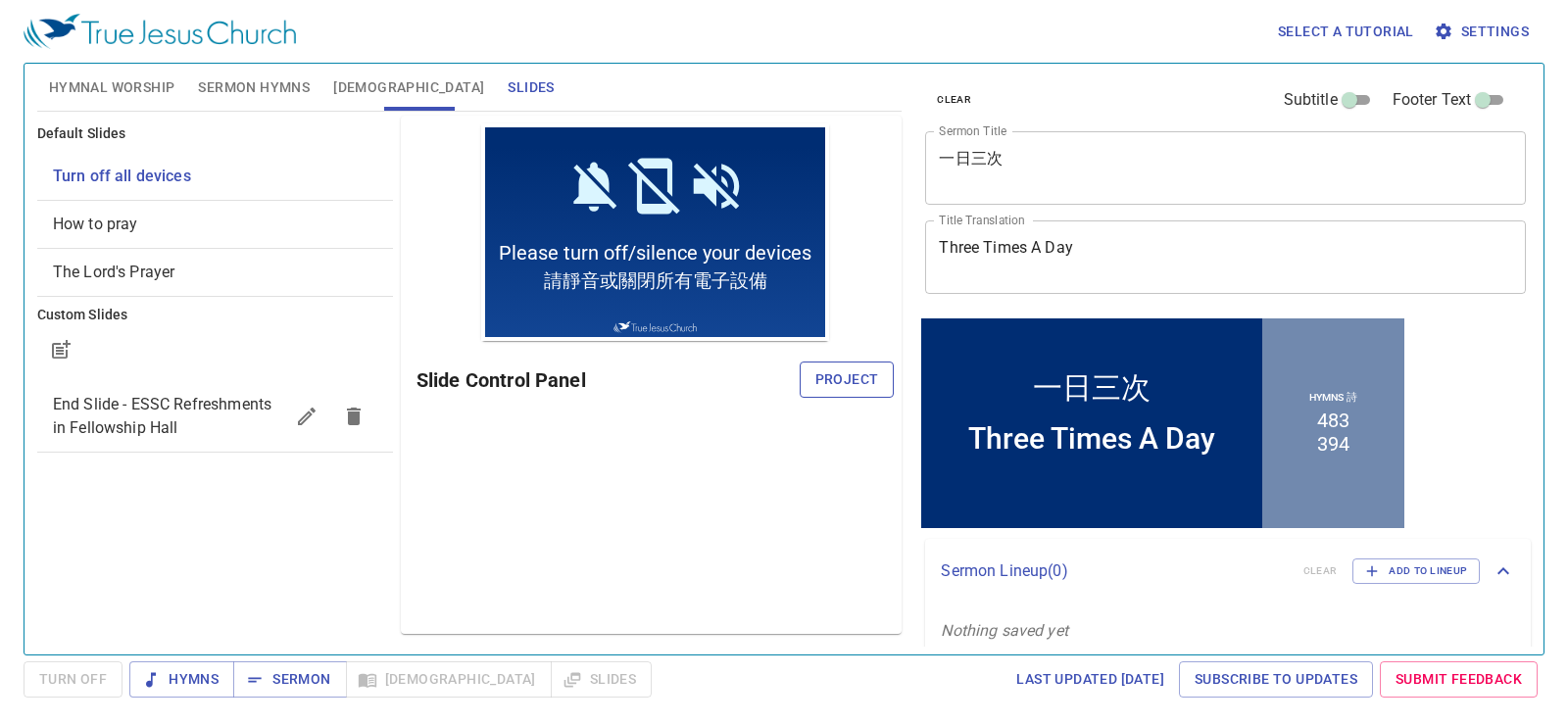
click at [840, 369] on span "Project" at bounding box center [847, 380] width 63 height 25
click at [148, 73] on button "Hymnal Worship" at bounding box center [113, 87] width 150 height 47
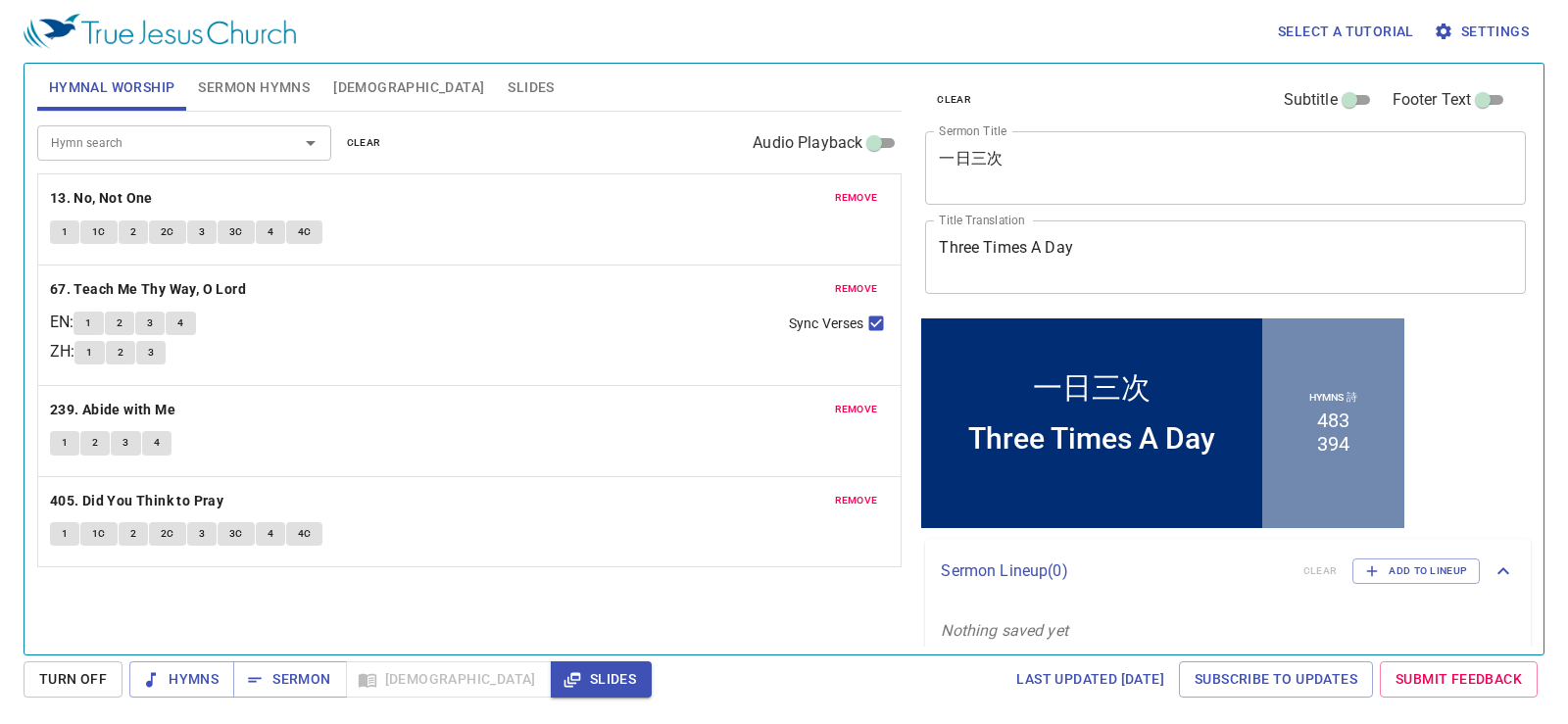
click at [1000, 155] on textarea "一日三次" at bounding box center [1226, 168] width 574 height 38
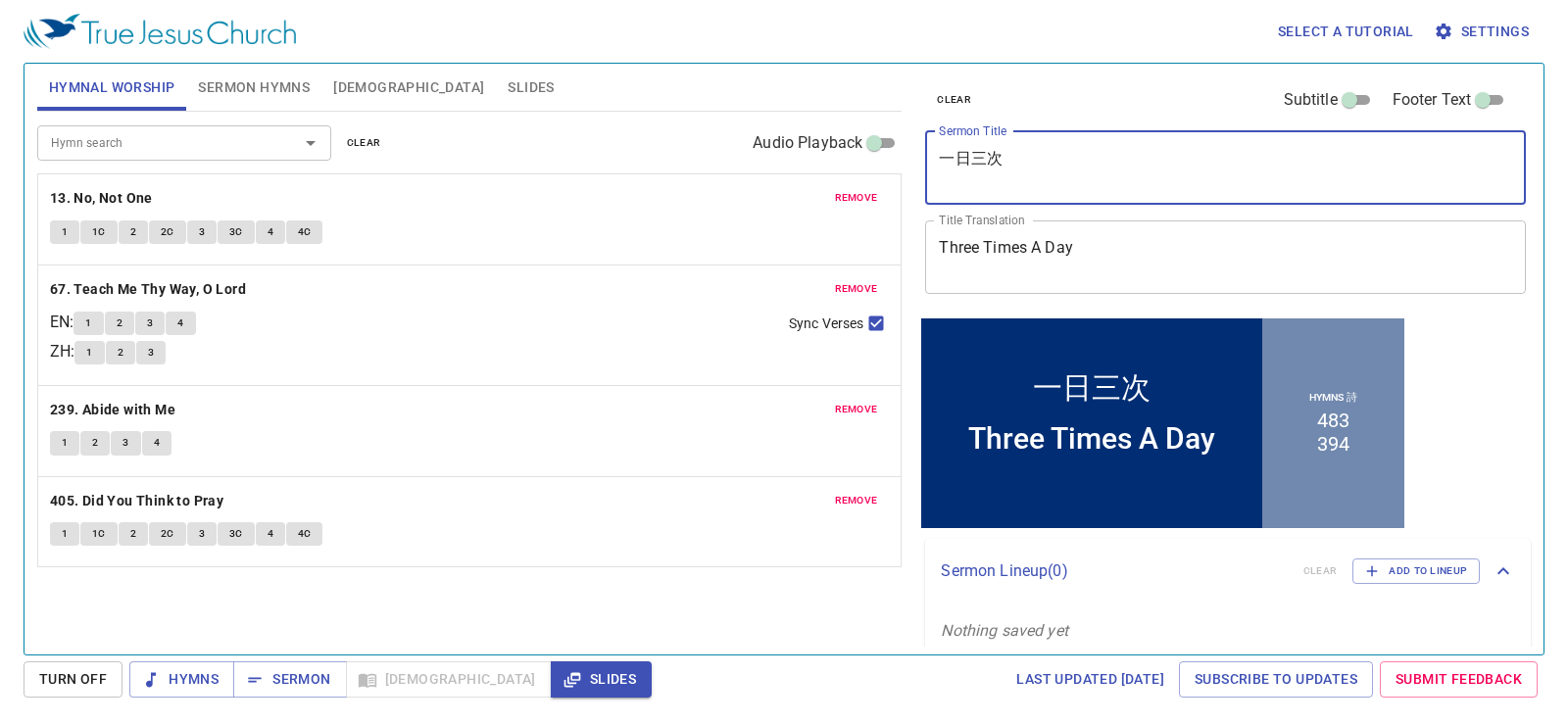
click at [977, 158] on textarea "一日三次" at bounding box center [1226, 168] width 574 height 38
click at [1034, 250] on textarea "Three Times A Day" at bounding box center [1226, 257] width 574 height 38
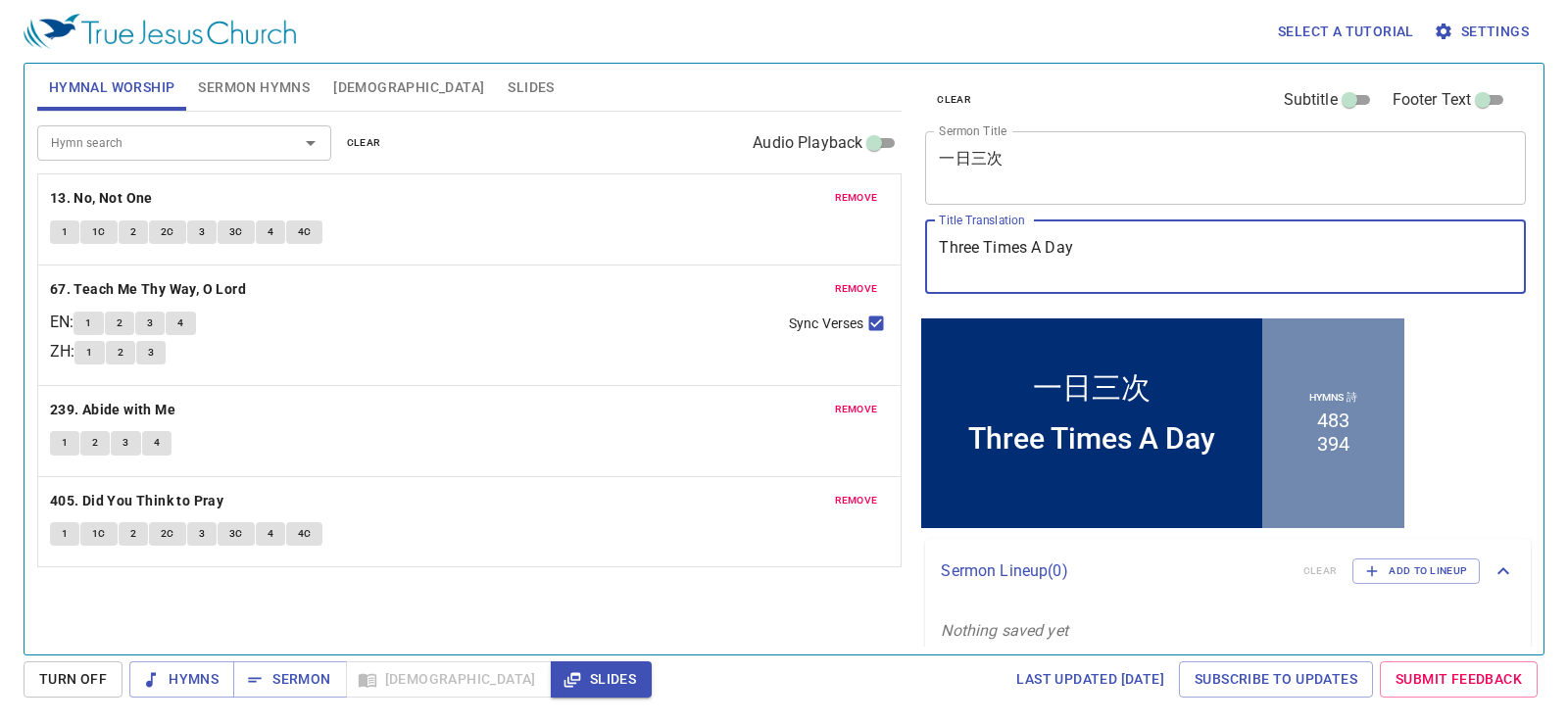
click at [1034, 250] on textarea "Three Times A Day" at bounding box center [1226, 257] width 574 height 38
click at [200, 664] on button "Hymns" at bounding box center [182, 679] width 105 height 37
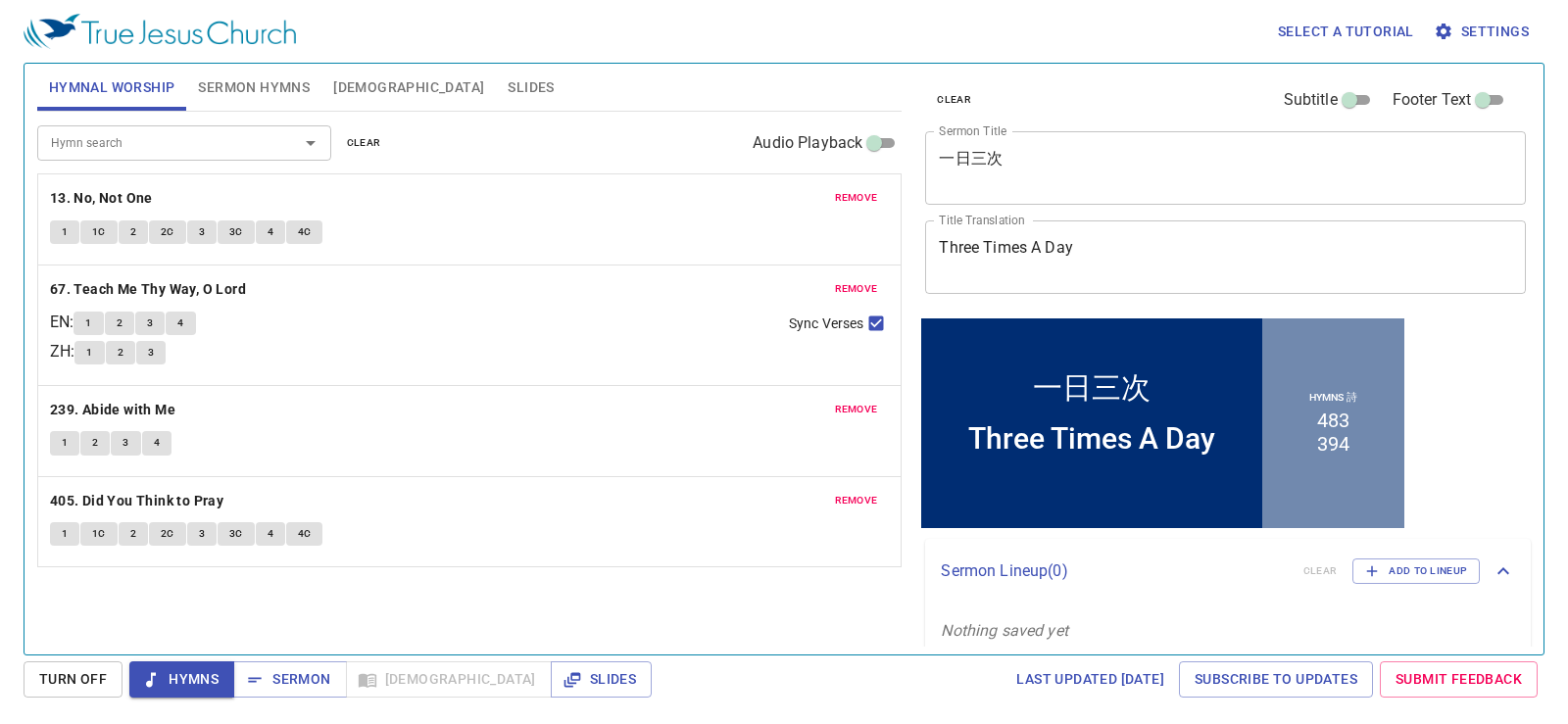
click at [56, 234] on button "1" at bounding box center [65, 232] width 30 height 24
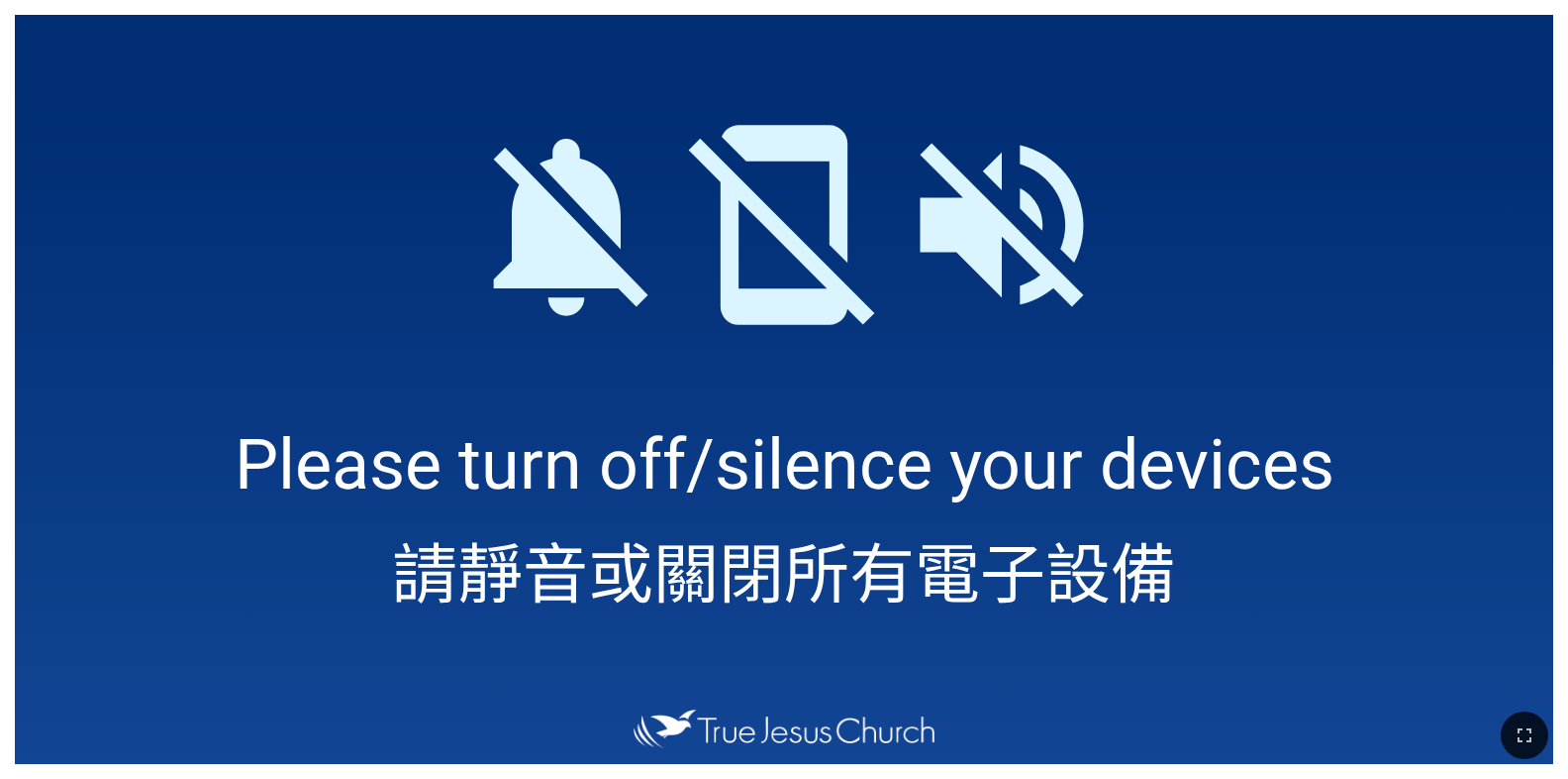
drag, startPoint x: 1519, startPoint y: 735, endPoint x: 1069, endPoint y: 853, distance: 465.2
click at [1519, 735] on icon "button" at bounding box center [1525, 735] width 24 height 24
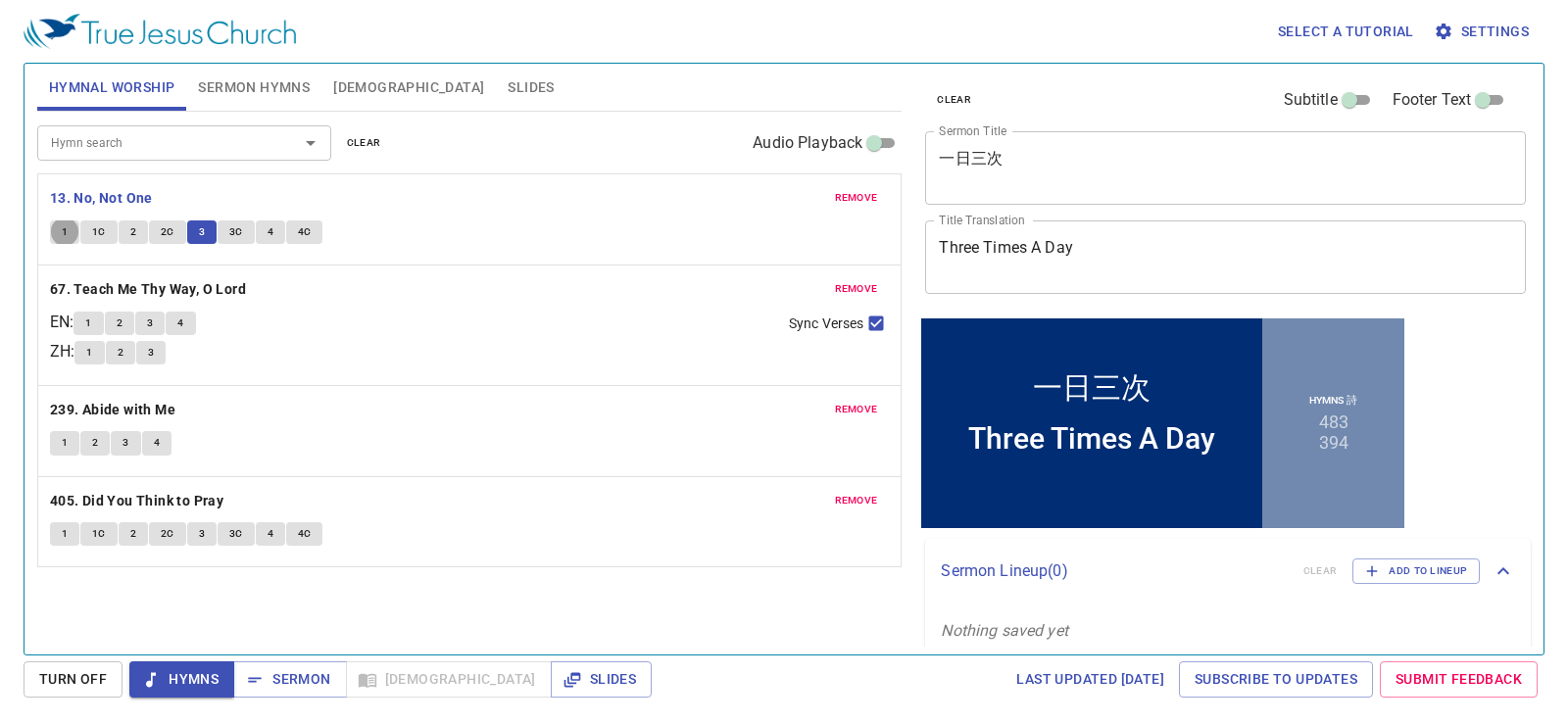
click at [227, 240] on button "3C" at bounding box center [236, 232] width 38 height 24
click at [263, 231] on button "4" at bounding box center [271, 232] width 30 height 24
click at [303, 226] on span "4C" at bounding box center [305, 232] width 14 height 18
click at [876, 325] on input "Sync Verses" at bounding box center [876, 327] width 26 height 26
checkbox input "false"
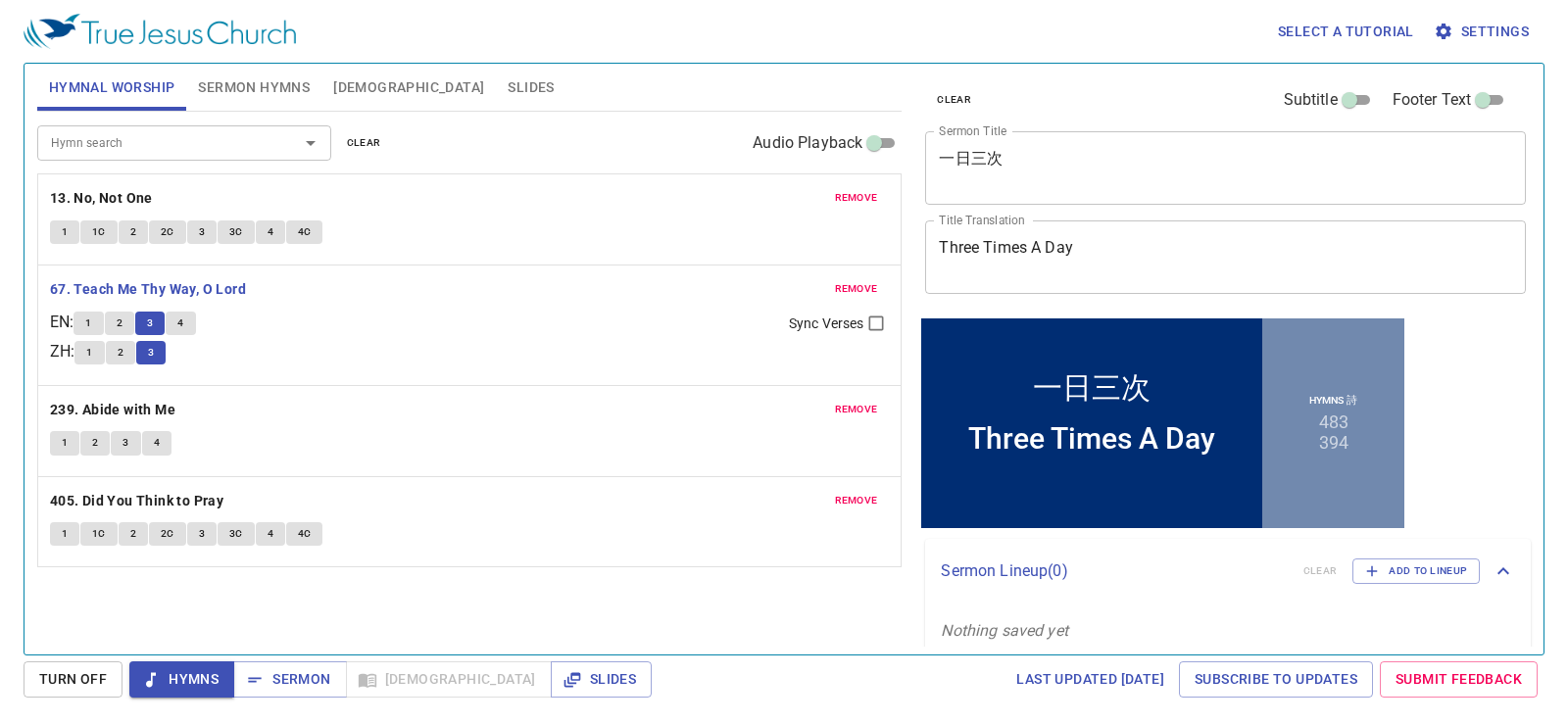
click at [195, 328] on button "4" at bounding box center [180, 323] width 30 height 24
click at [145, 404] on b "239. Abide with Me" at bounding box center [113, 409] width 126 height 25
click at [54, 455] on button "1" at bounding box center [65, 443] width 30 height 24
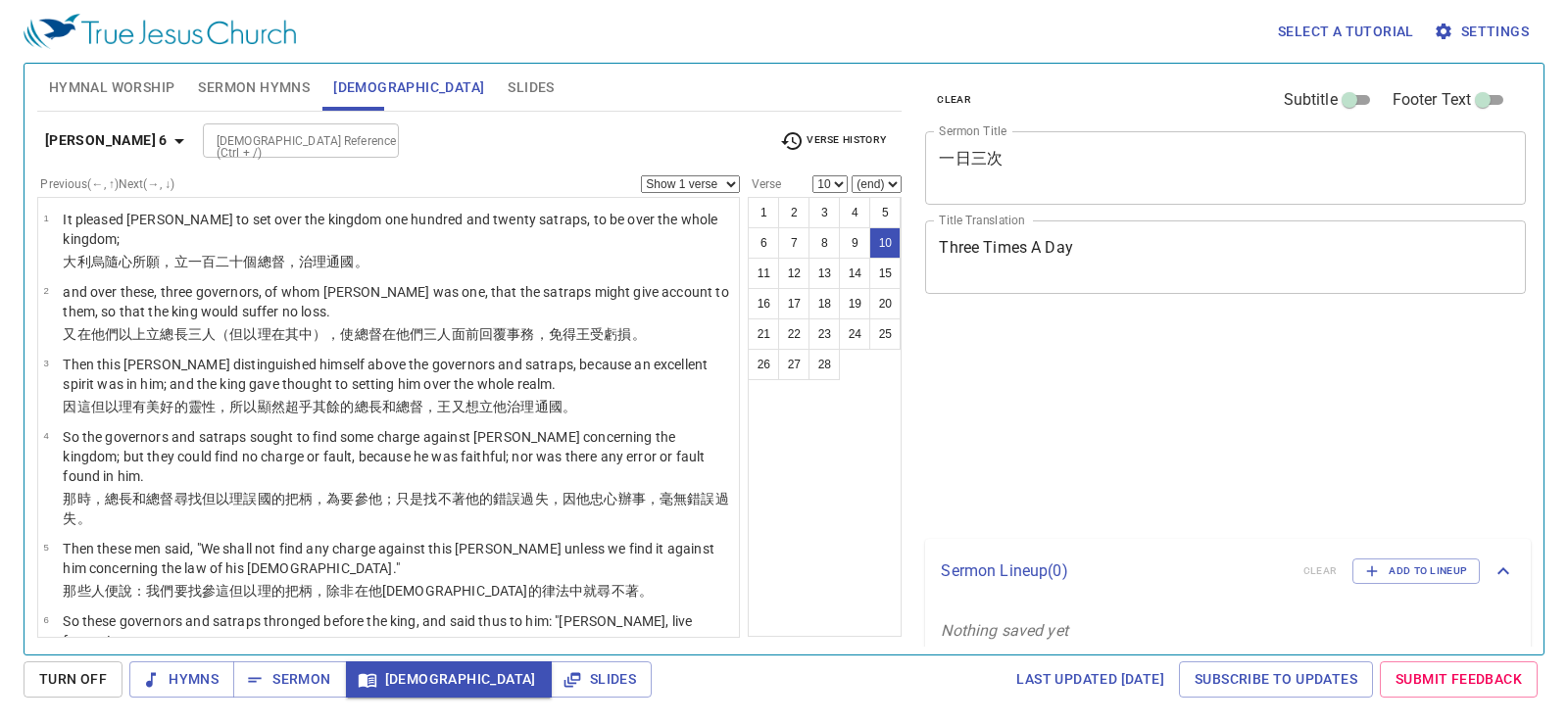
select select "10"
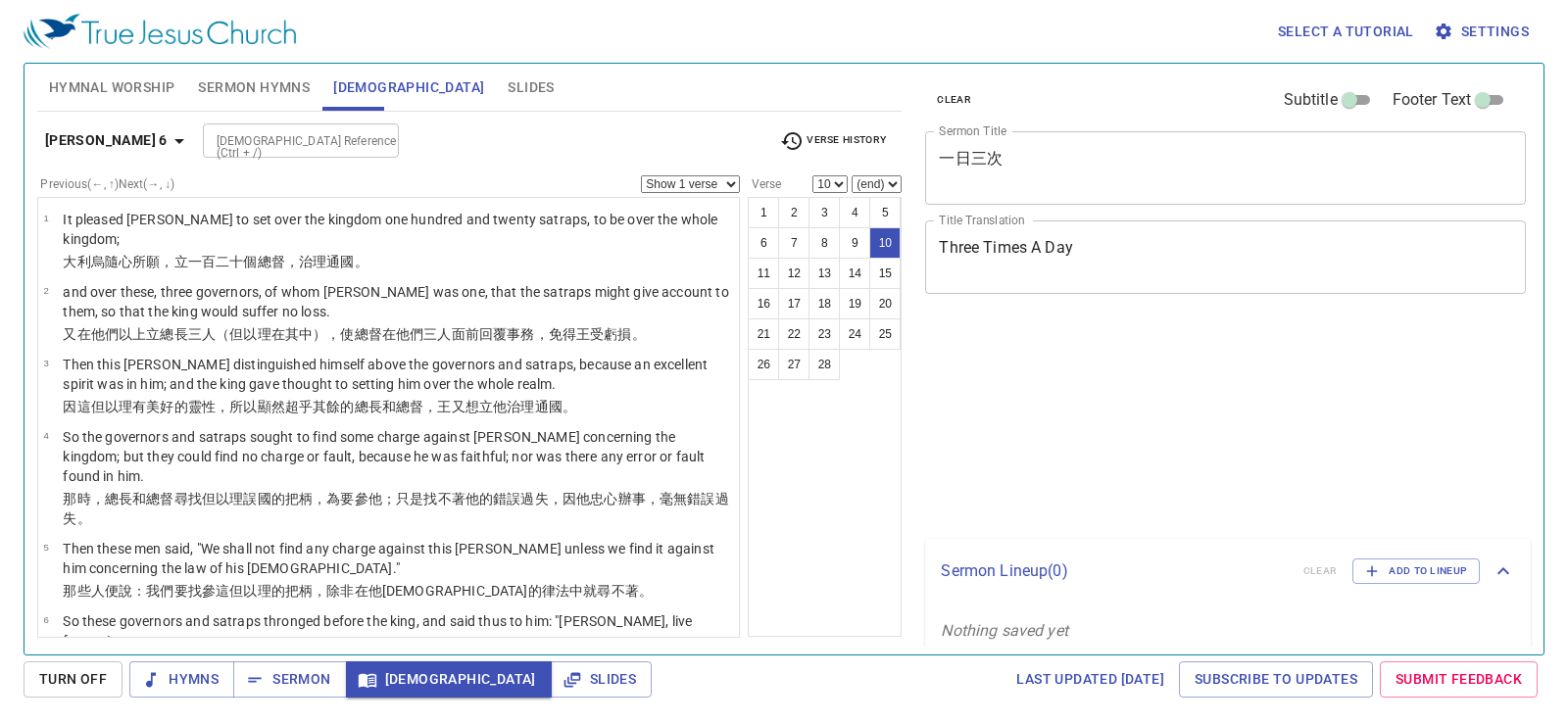
select select "10"
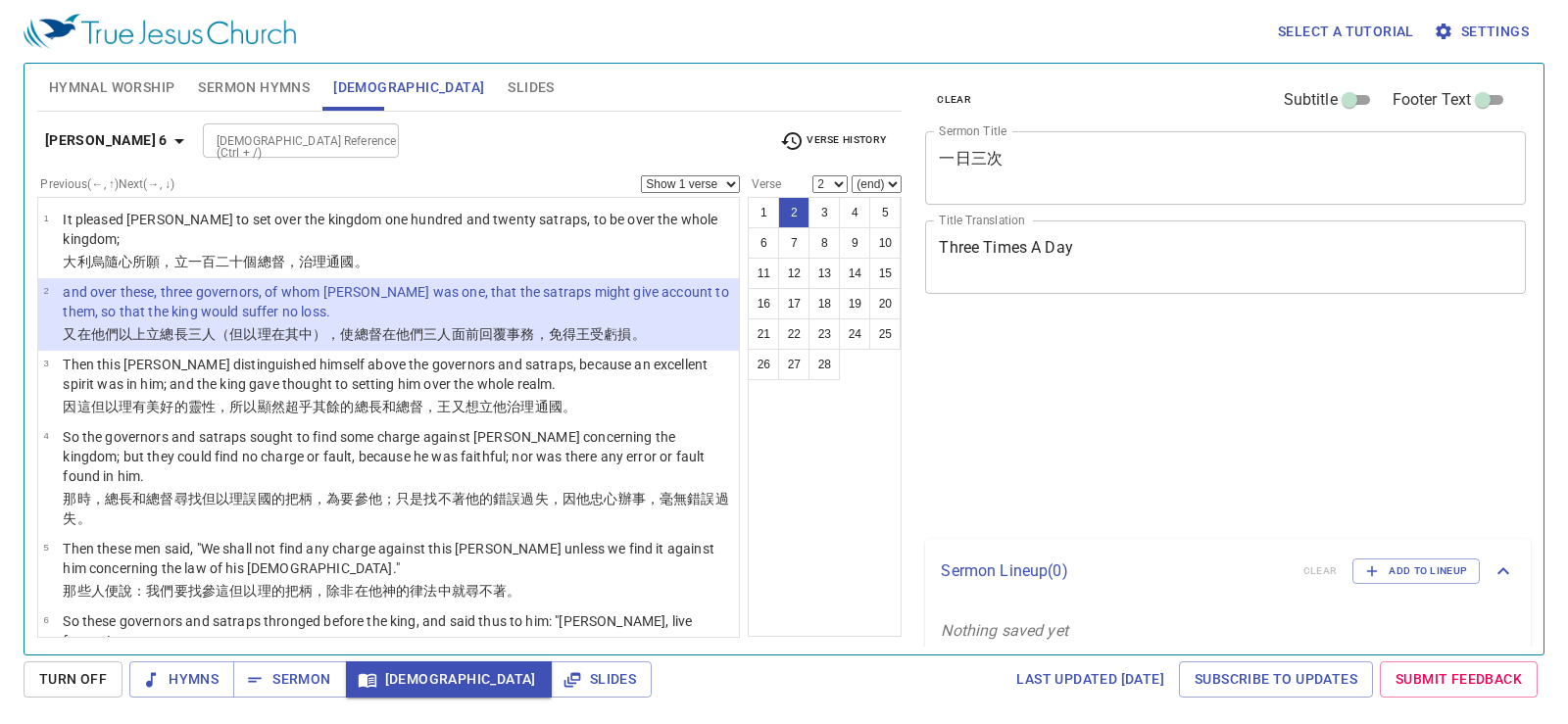
select select "2"
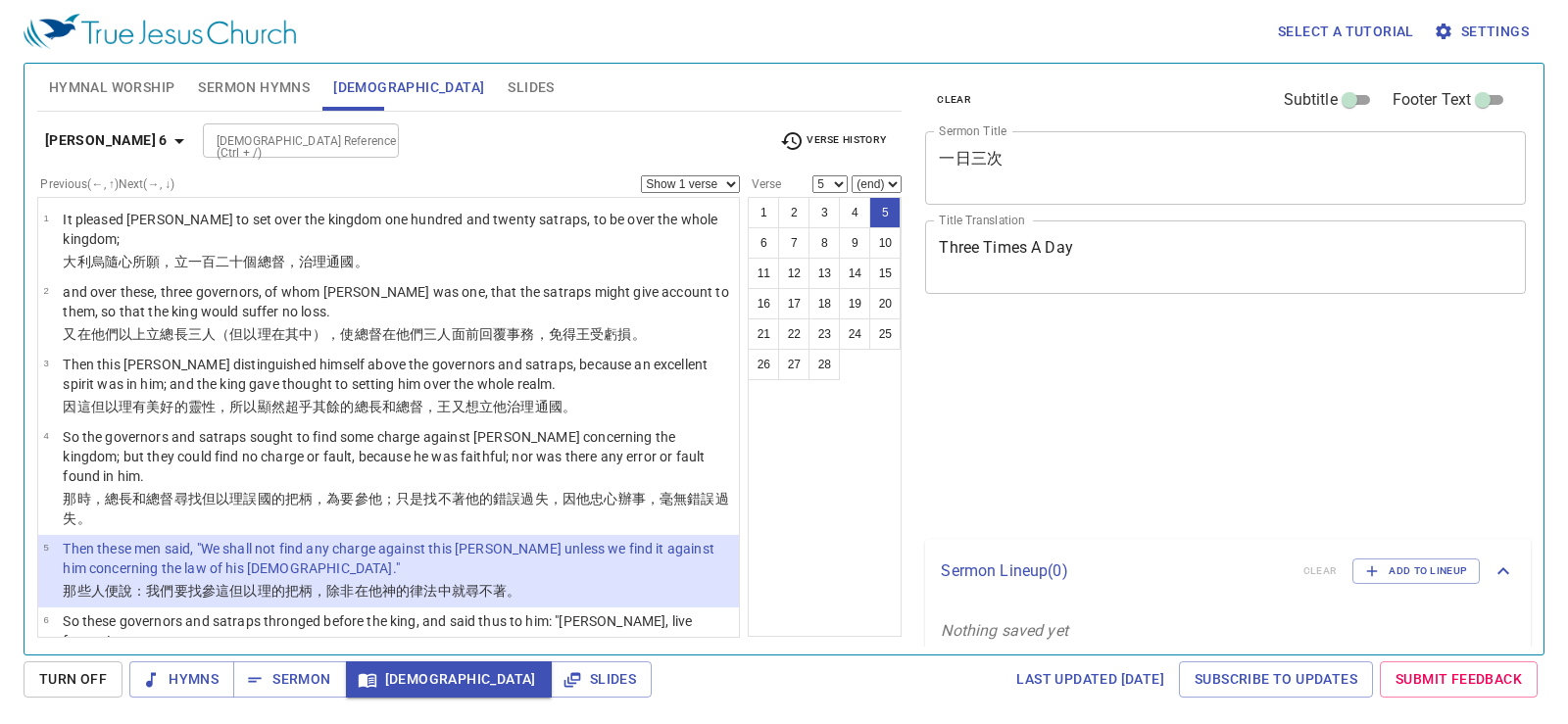
select select "5"
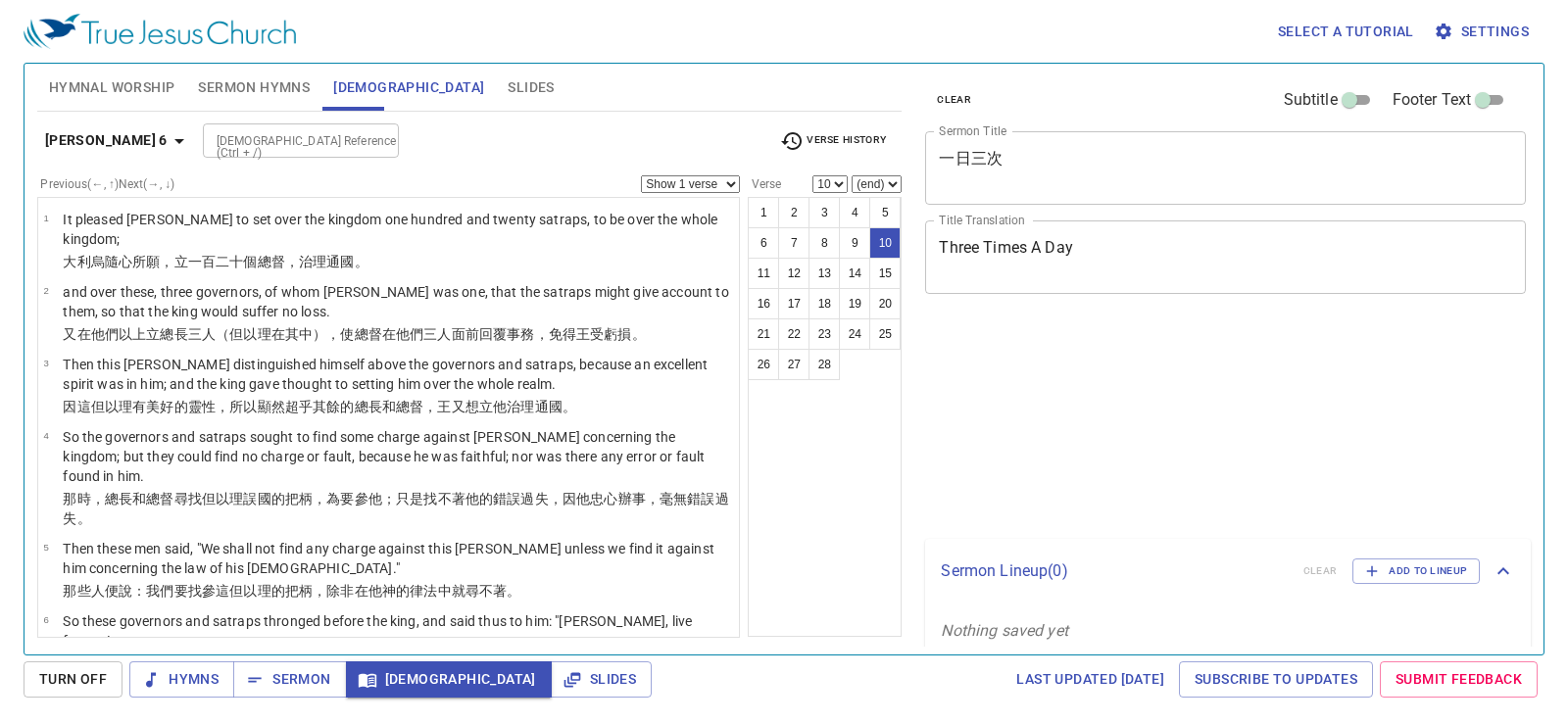
select select "10"
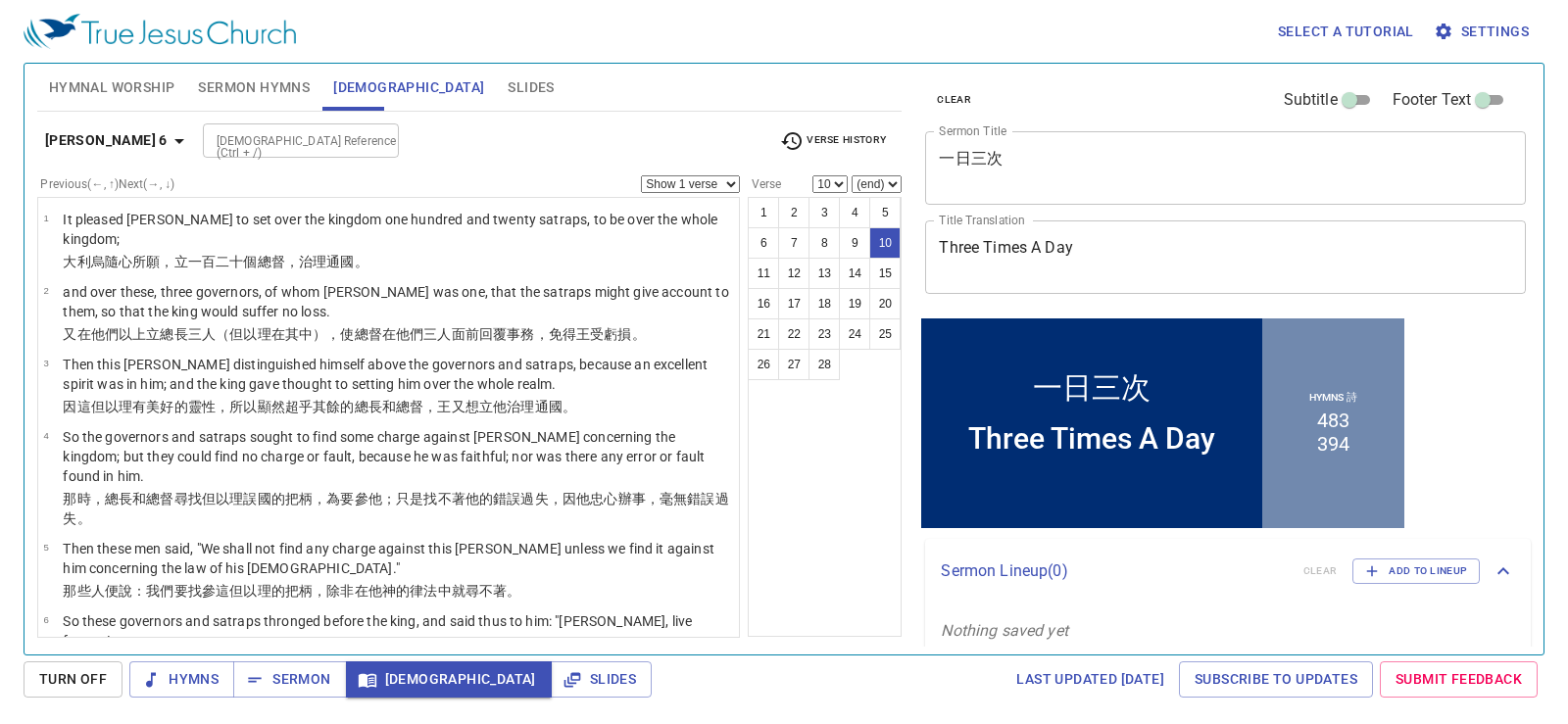
scroll to position [497, 0]
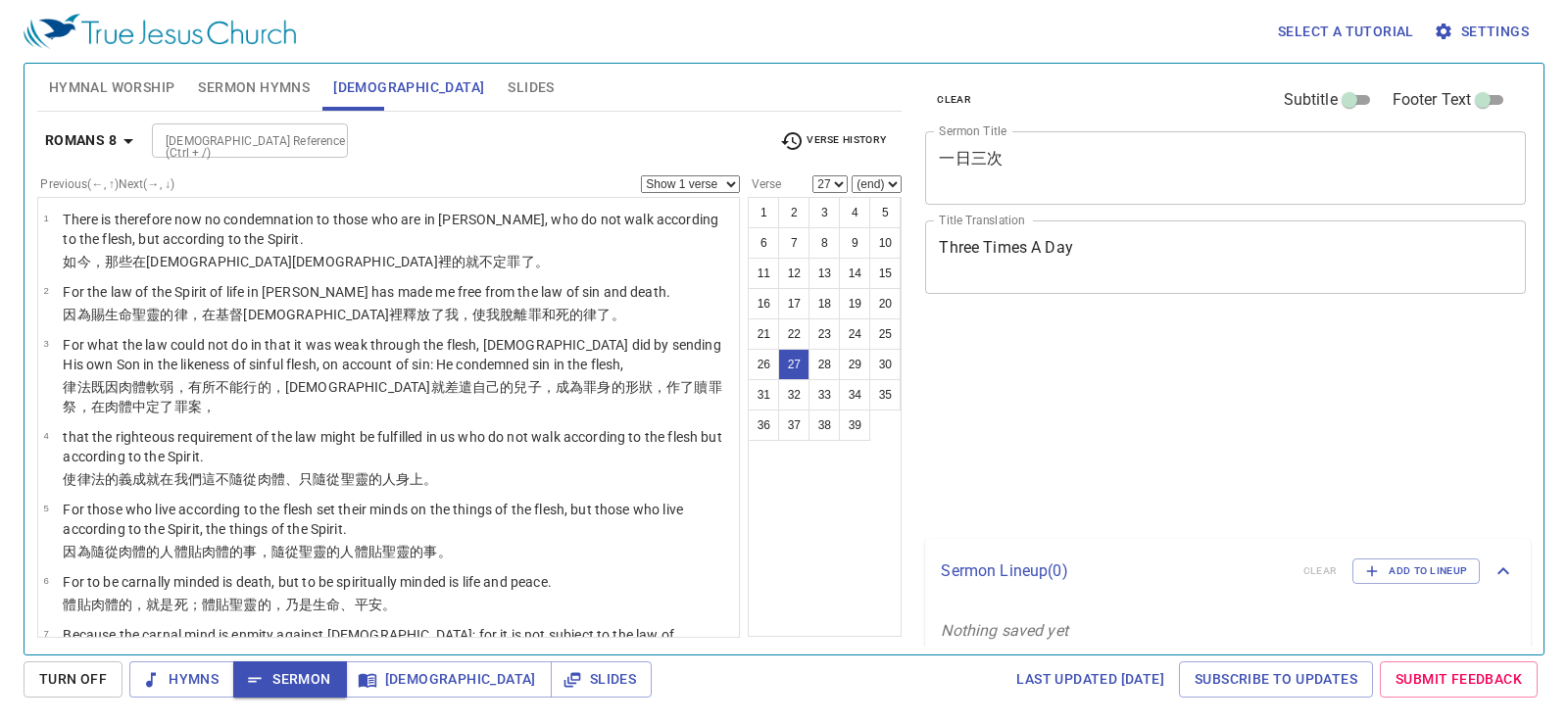
select select "27"
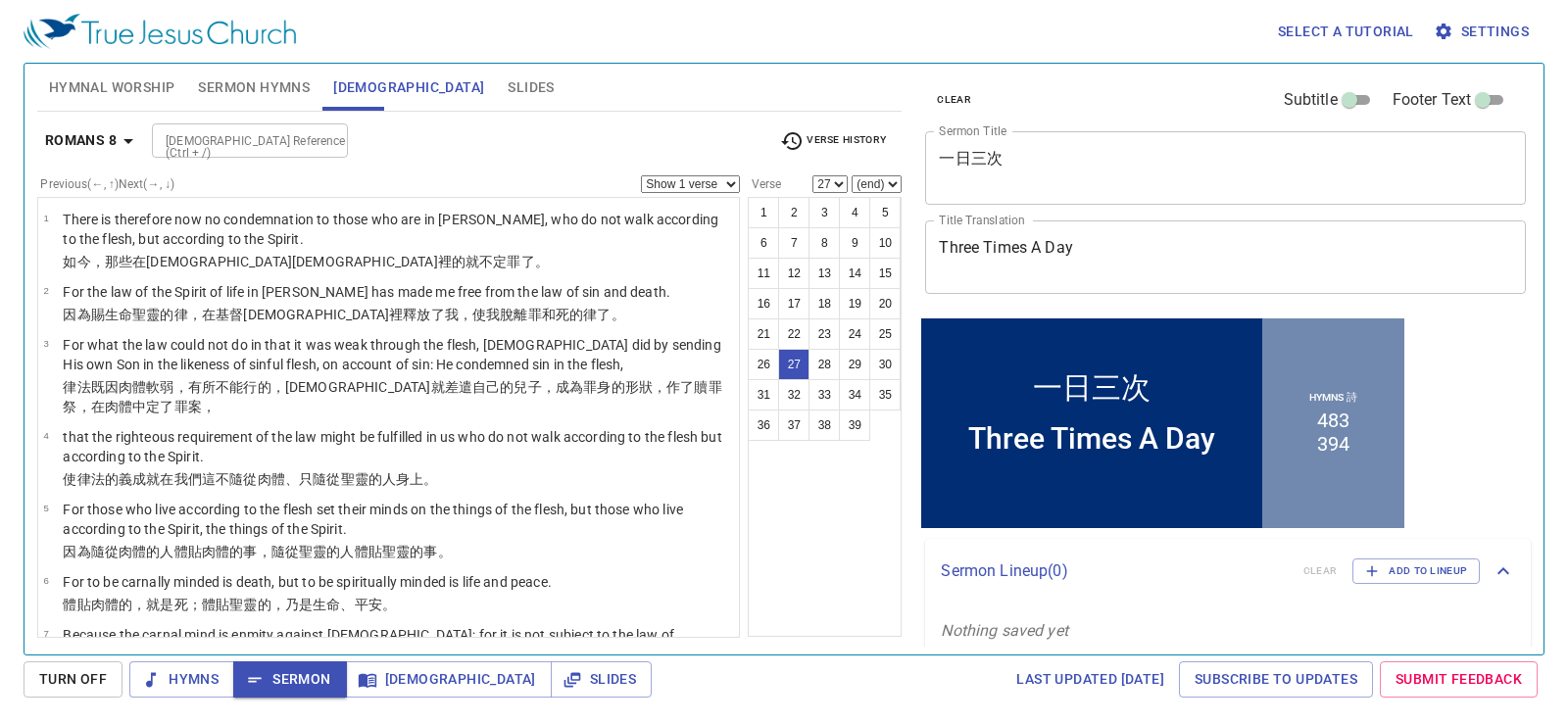
click at [837, 140] on span "Verse History" at bounding box center [833, 141] width 106 height 24
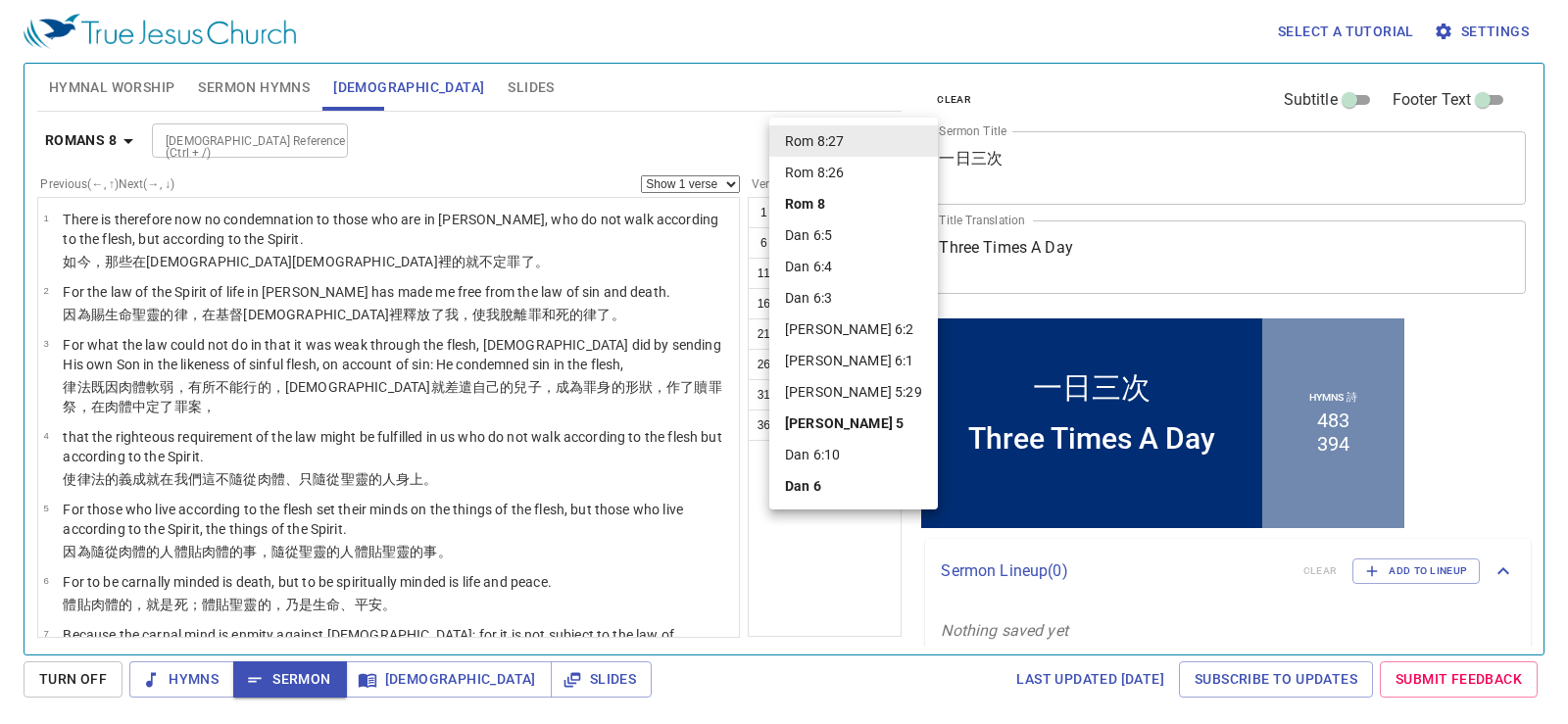
scroll to position [1481, 0]
